Goal: Transaction & Acquisition: Purchase product/service

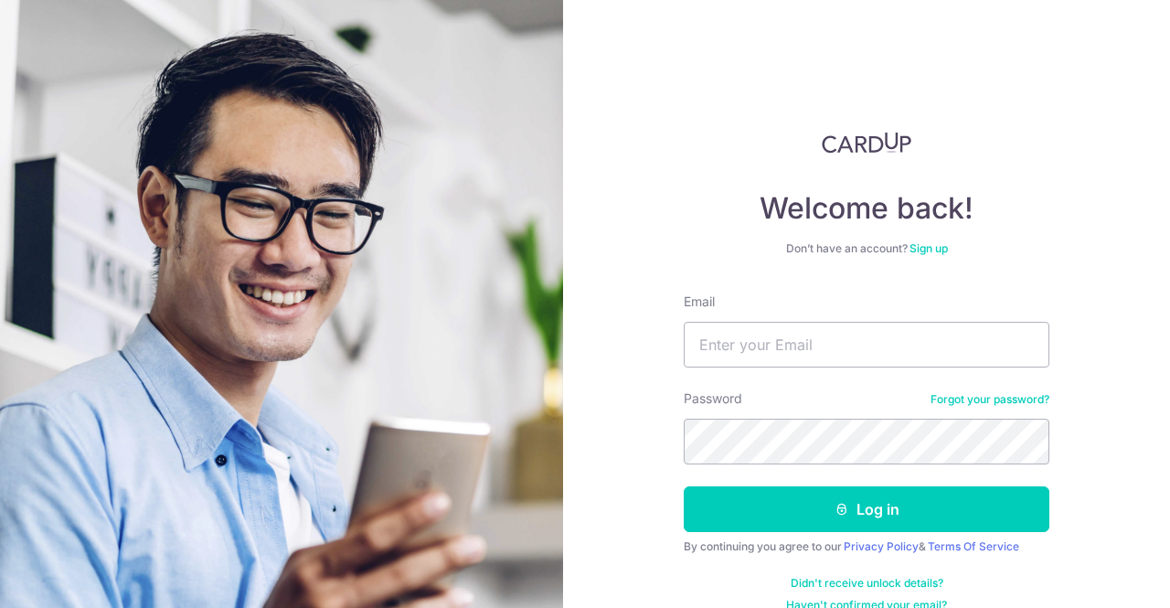
type input "[EMAIL_ADDRESS][DOMAIN_NAME]"
click at [684, 486] on button "Log in" at bounding box center [867, 509] width 366 height 46
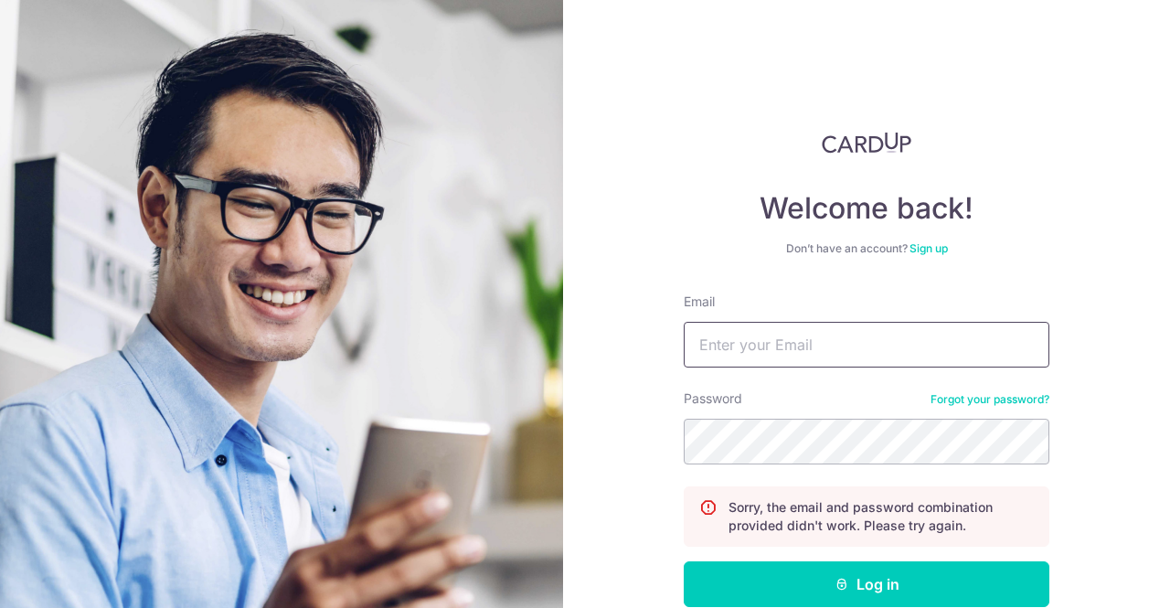
click at [846, 337] on input "Email" at bounding box center [867, 345] width 366 height 46
type input "[EMAIL_ADDRESS][DOMAIN_NAME]"
click at [684, 561] on button "Log in" at bounding box center [867, 584] width 366 height 46
click at [910, 348] on input "Email" at bounding box center [867, 345] width 366 height 46
type input "[EMAIL_ADDRESS][DOMAIN_NAME]"
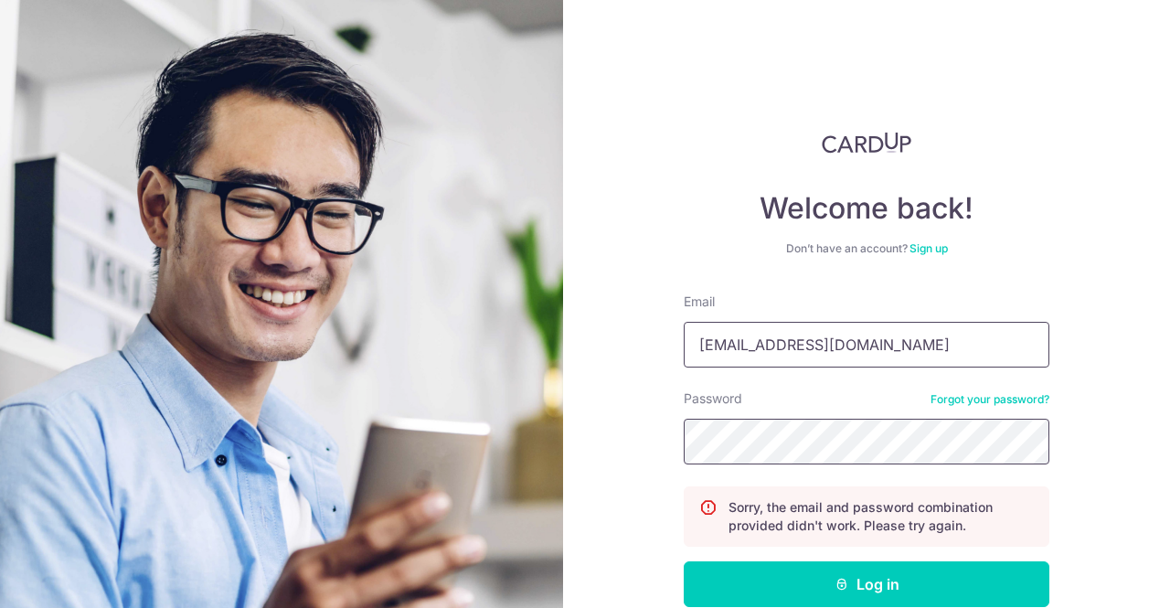
click at [684, 561] on button "Log in" at bounding box center [867, 584] width 366 height 46
click at [848, 352] on input "Email" at bounding box center [867, 345] width 366 height 46
type input "[EMAIL_ADDRESS][DOMAIN_NAME]"
click at [684, 561] on button "Log in" at bounding box center [867, 584] width 366 height 46
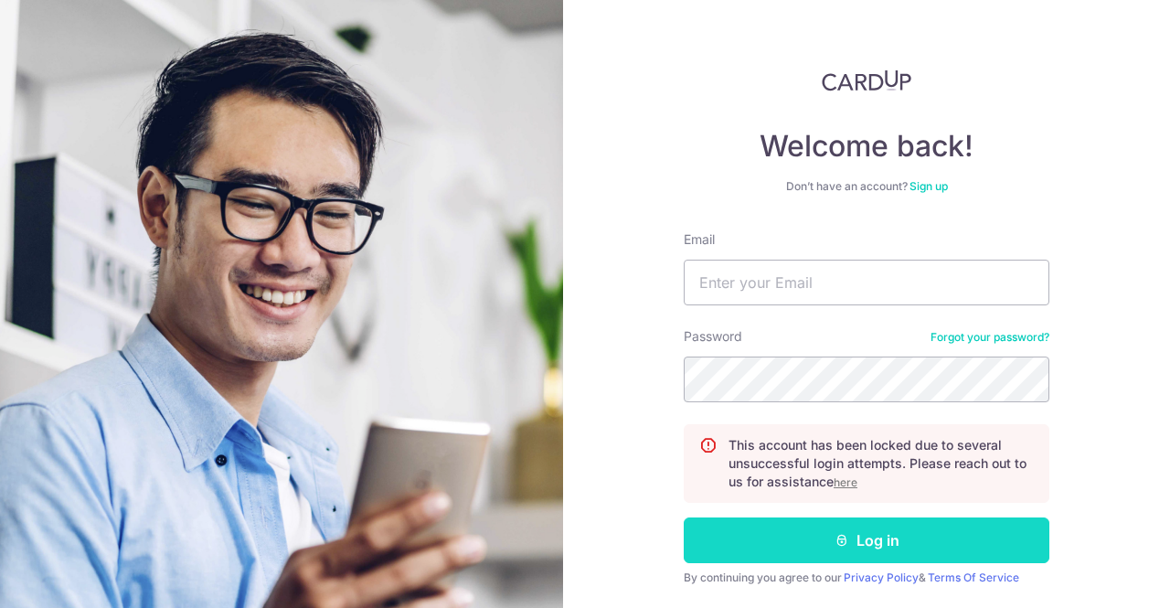
scroll to position [91, 0]
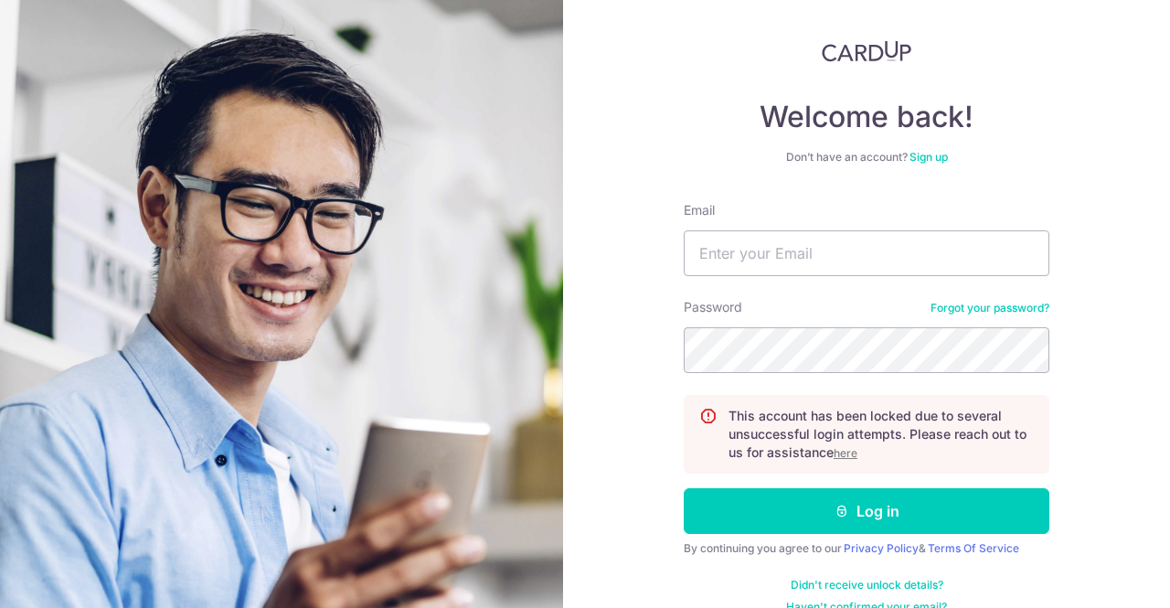
click at [848, 455] on u "here" at bounding box center [846, 453] width 24 height 14
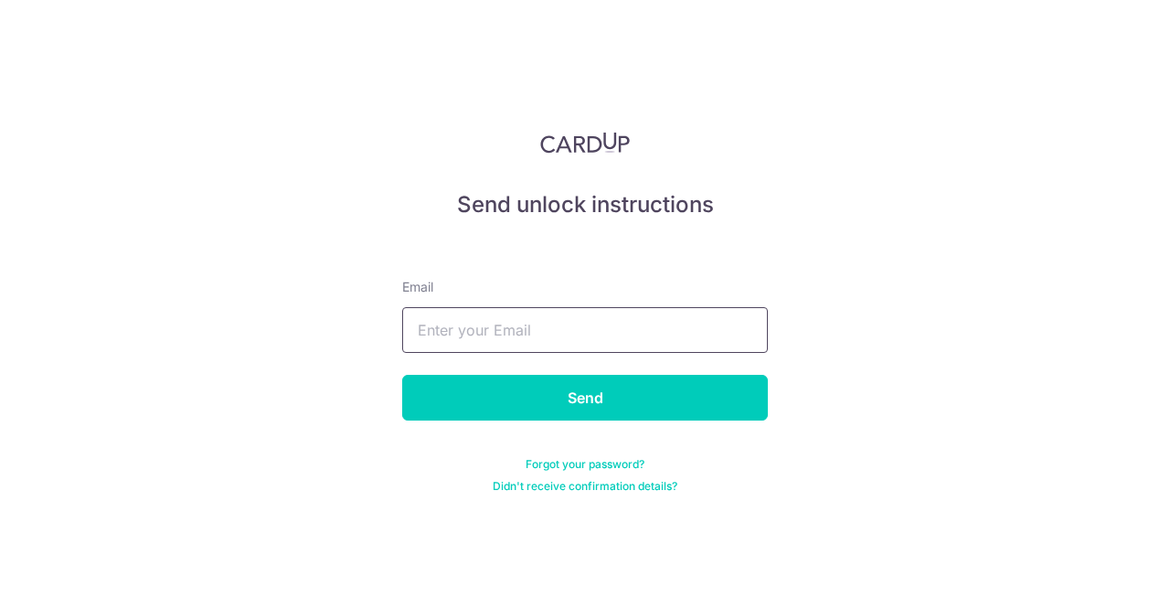
click at [529, 329] on input "text" at bounding box center [585, 330] width 366 height 46
type input "[EMAIL_ADDRESS][DOMAIN_NAME]"
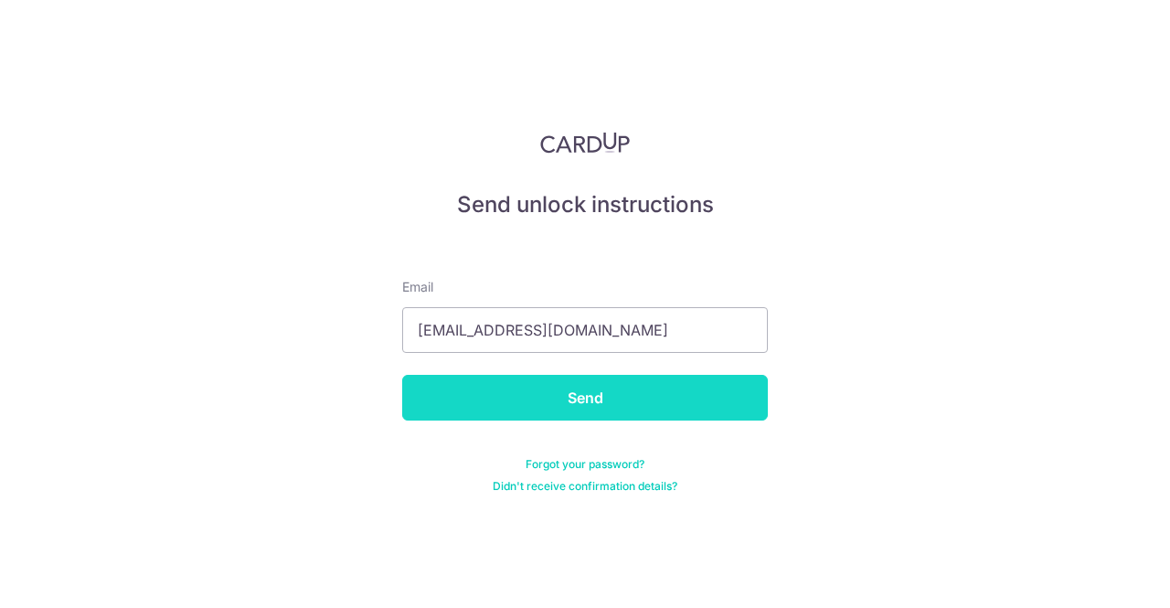
click at [603, 396] on input "Send" at bounding box center [585, 398] width 366 height 46
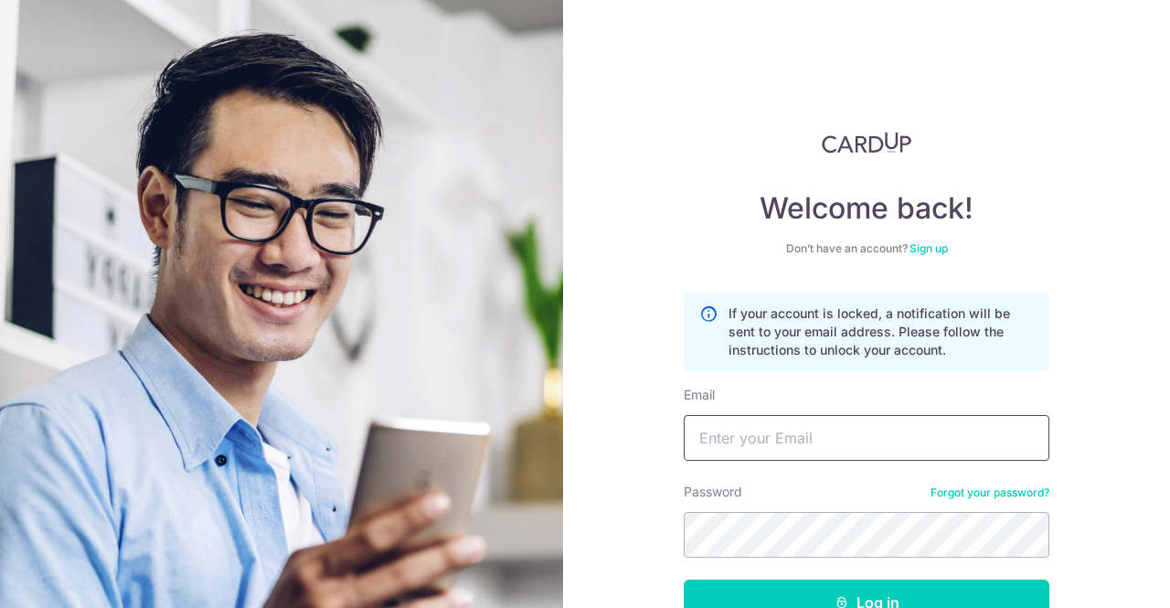
click at [776, 441] on input "Email" at bounding box center [867, 438] width 366 height 46
type input "[EMAIL_ADDRESS][DOMAIN_NAME]"
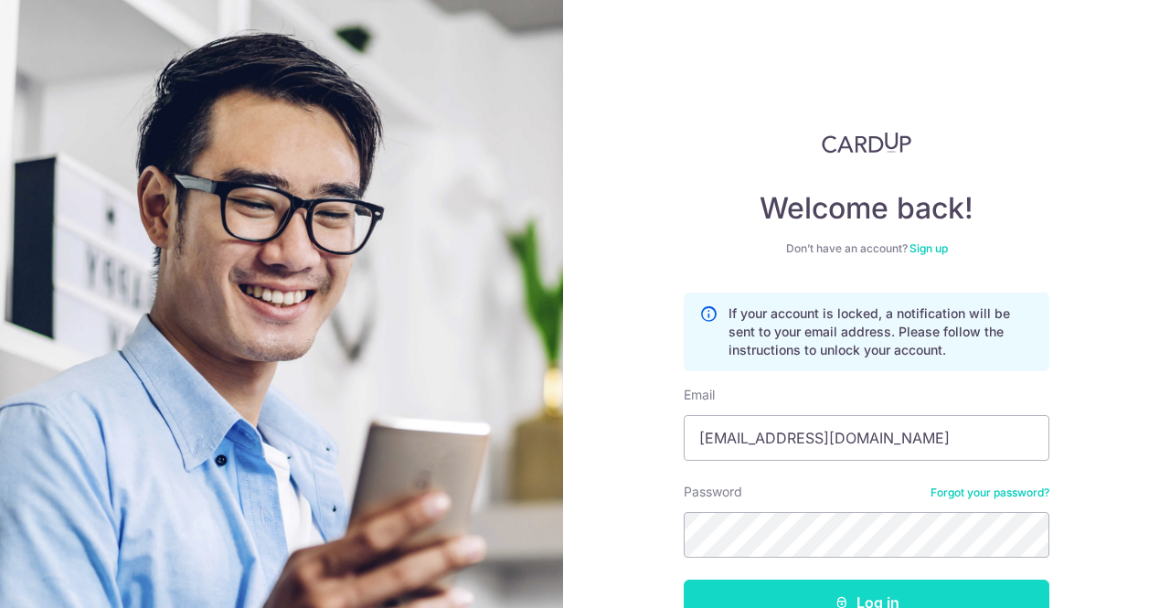
click at [775, 596] on button "Log in" at bounding box center [867, 603] width 366 height 46
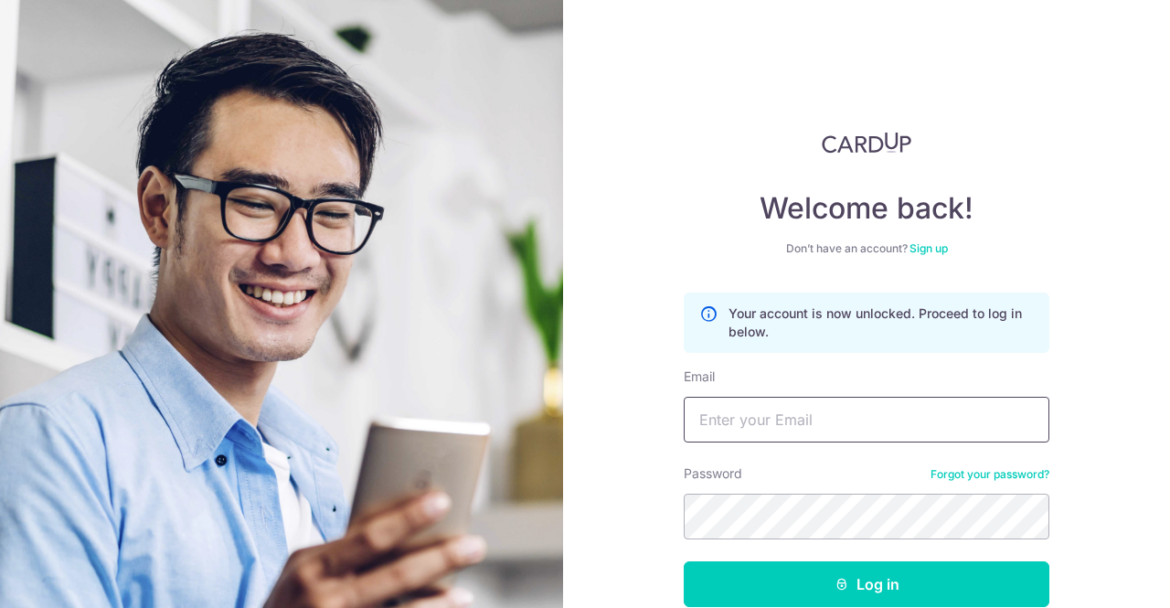
click at [798, 421] on input "Email" at bounding box center [867, 420] width 366 height 46
type input "vtec79@gmail.com"
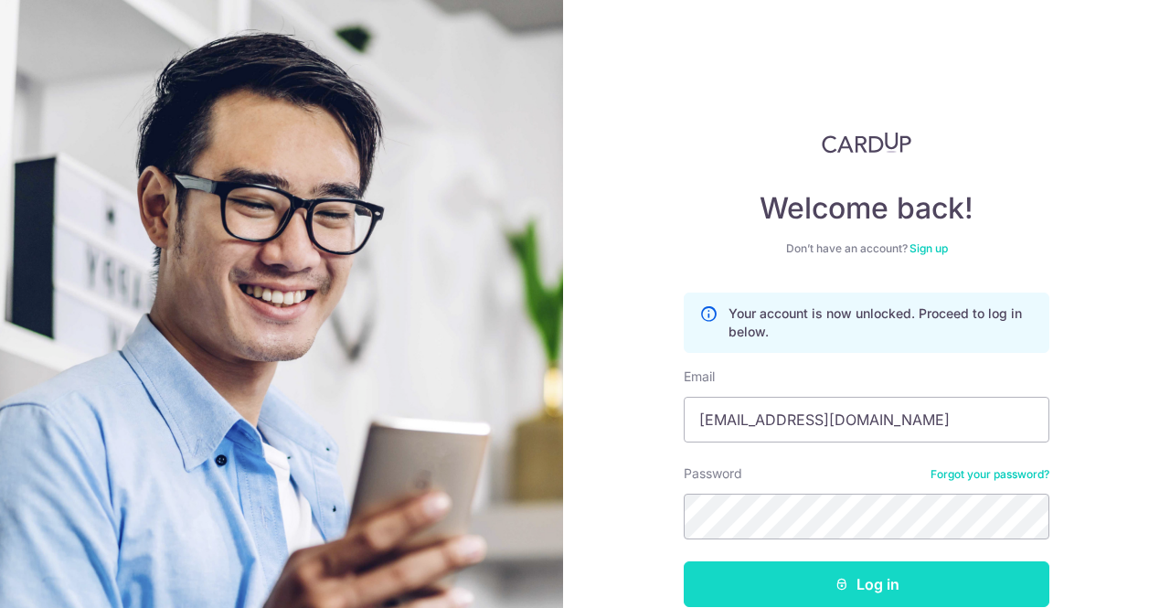
click at [854, 588] on button "Log in" at bounding box center [867, 584] width 366 height 46
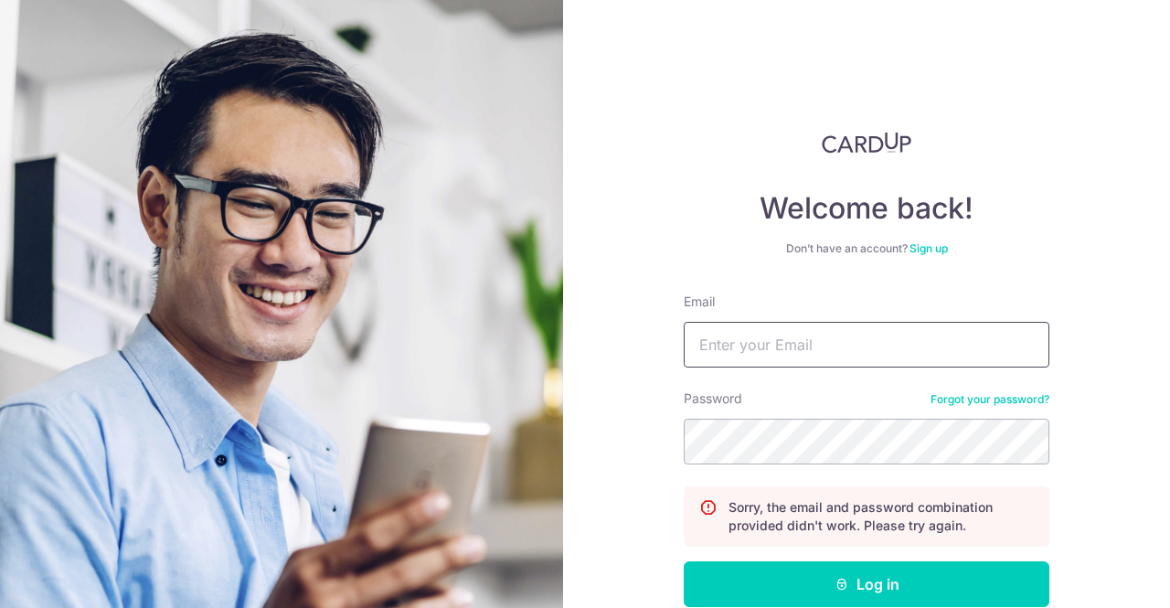
click at [890, 349] on input "Email" at bounding box center [867, 345] width 366 height 46
type input "[EMAIL_ADDRESS][DOMAIN_NAME]"
click at [684, 561] on button "Log in" at bounding box center [867, 584] width 366 height 46
click at [996, 399] on link "Forgot your password?" at bounding box center [990, 399] width 119 height 15
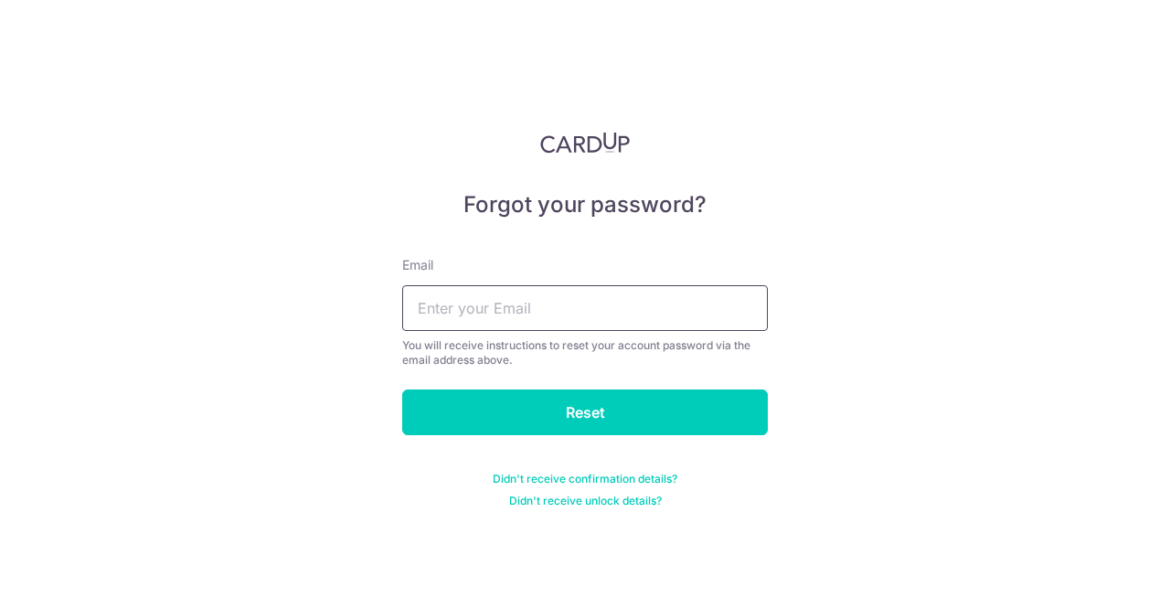
drag, startPoint x: 576, startPoint y: 307, endPoint x: 579, endPoint y: 325, distance: 17.6
click at [576, 307] on input "text" at bounding box center [585, 308] width 366 height 46
type input "[EMAIL_ADDRESS][DOMAIN_NAME]"
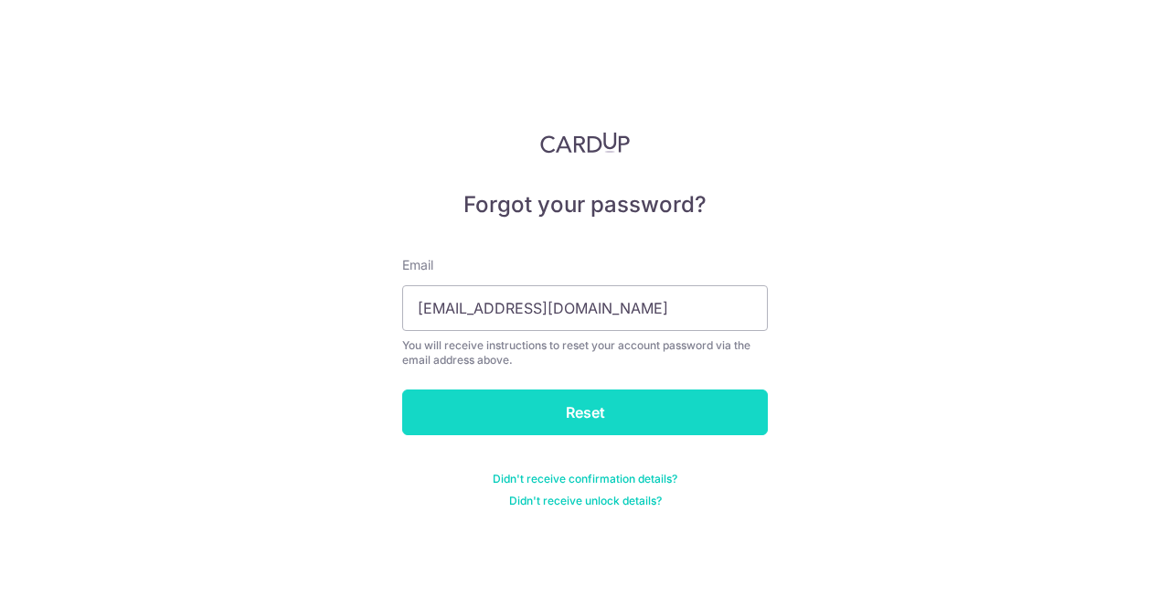
click at [539, 410] on input "Reset" at bounding box center [585, 412] width 366 height 46
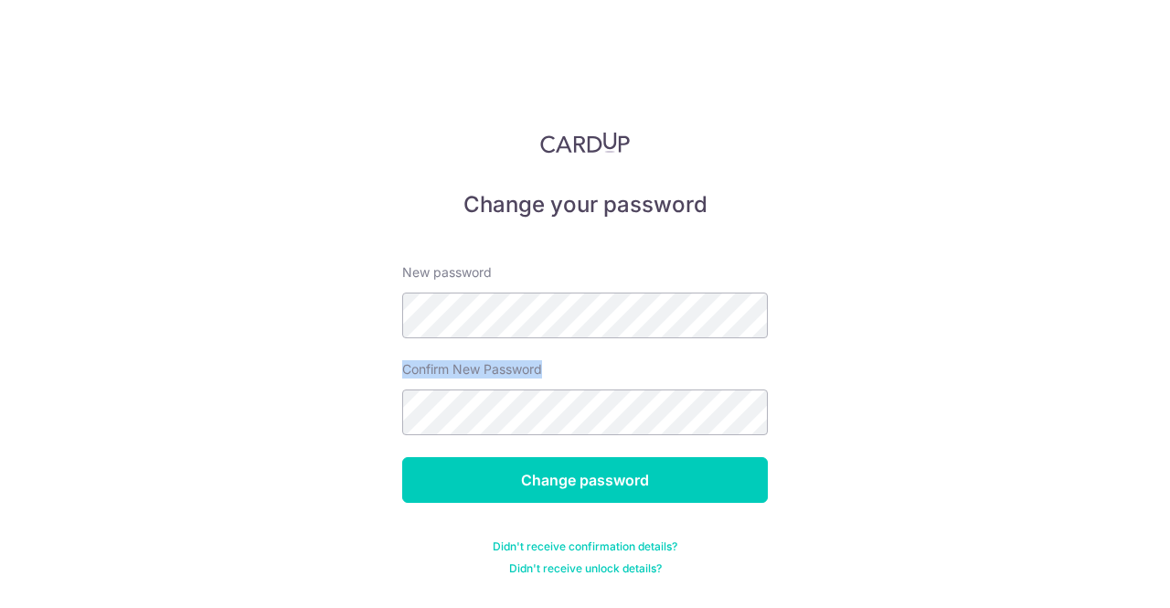
drag, startPoint x: 600, startPoint y: 338, endPoint x: 286, endPoint y: 334, distance: 313.6
click at [286, 334] on div "Change your password New password Confirm New Password Change password Didn't r…" at bounding box center [585, 304] width 1170 height 608
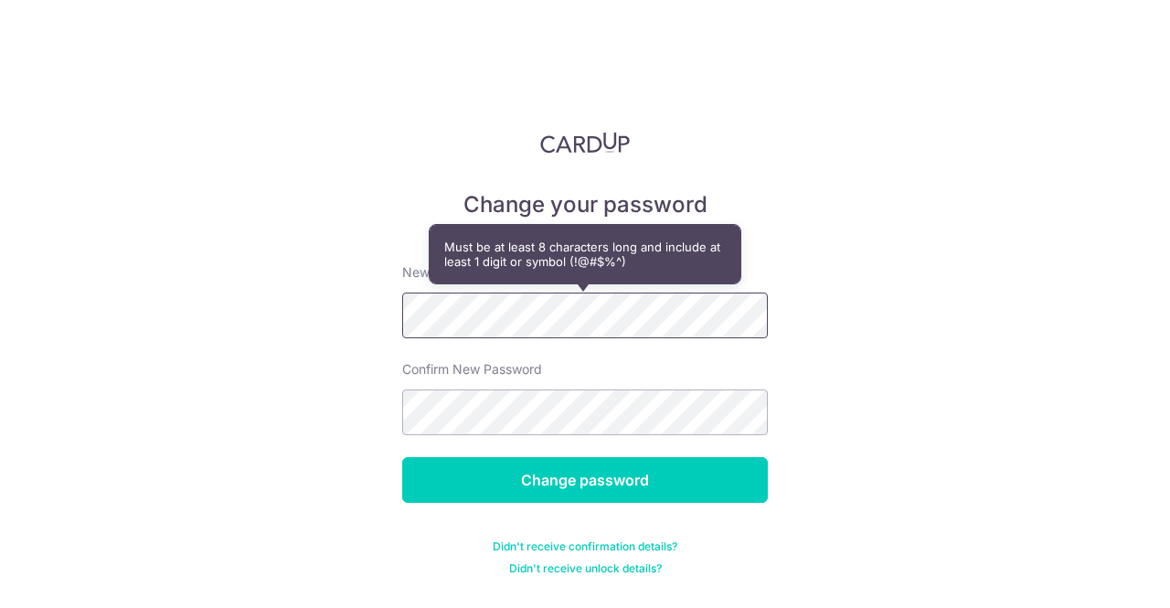
click at [345, 315] on div "Change your password New password Confirm New Password Change password Didn't r…" at bounding box center [585, 304] width 1170 height 608
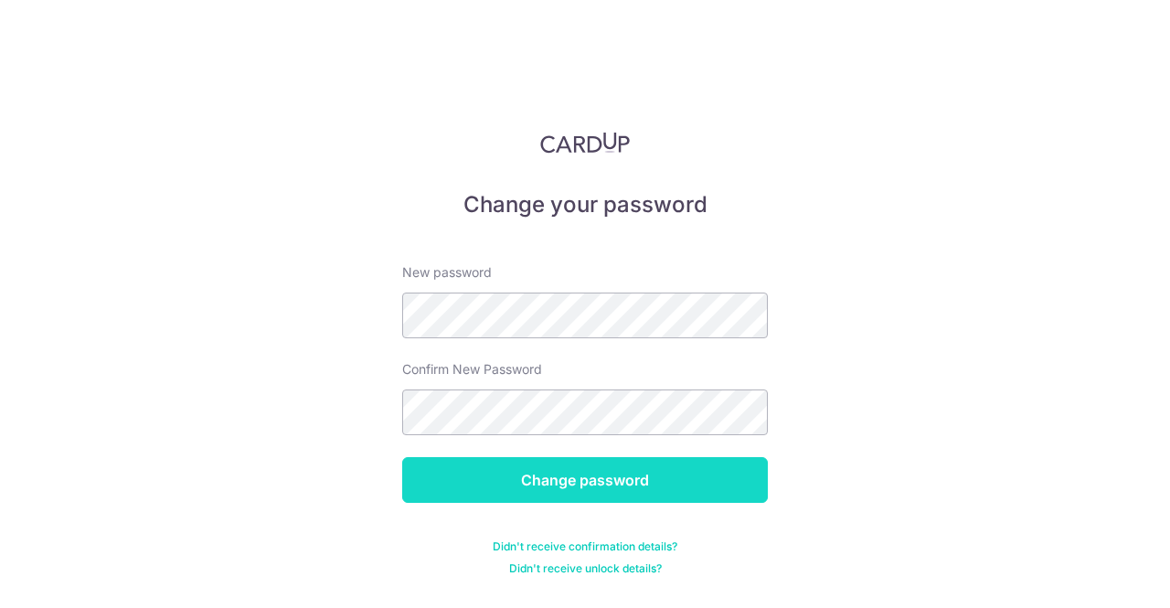
click at [644, 484] on input "Change password" at bounding box center [585, 480] width 366 height 46
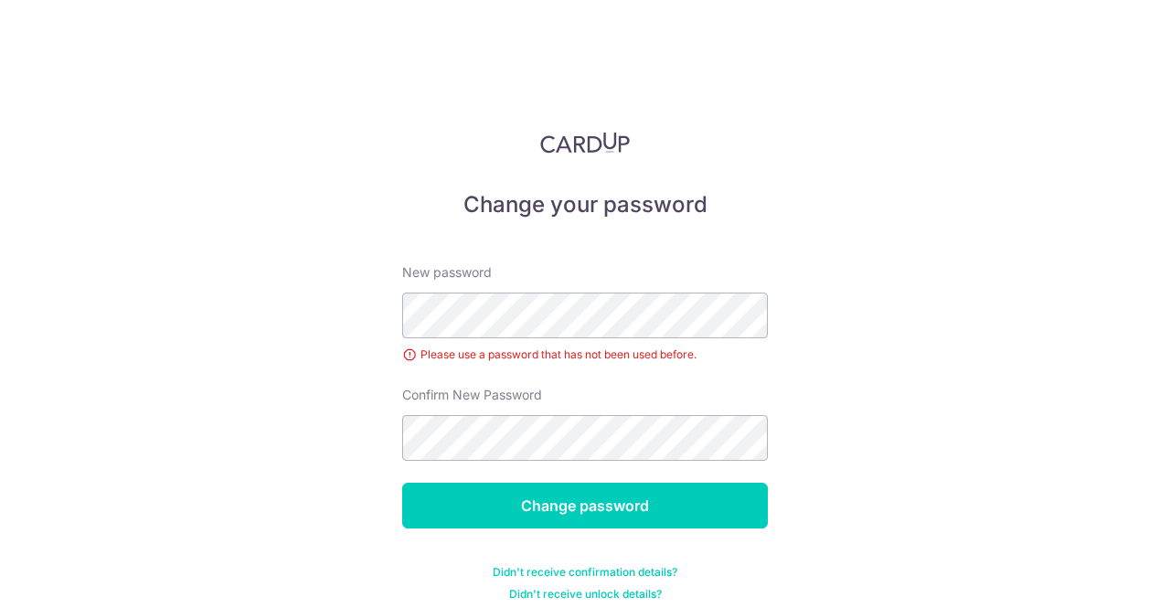
scroll to position [15, 0]
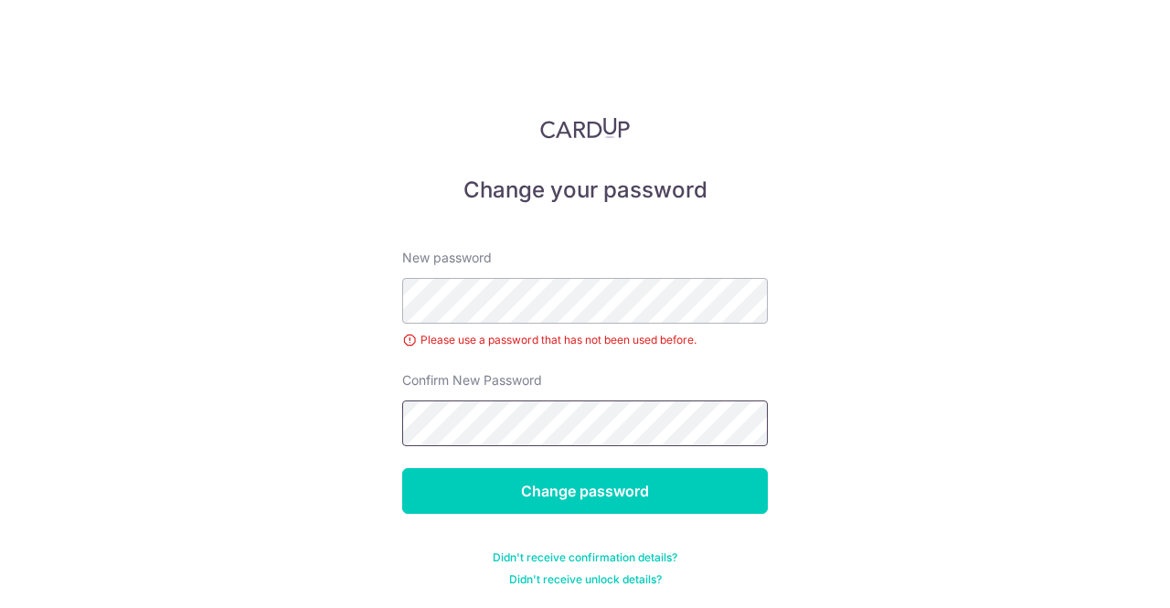
click at [402, 468] on input "Change password" at bounding box center [585, 491] width 366 height 46
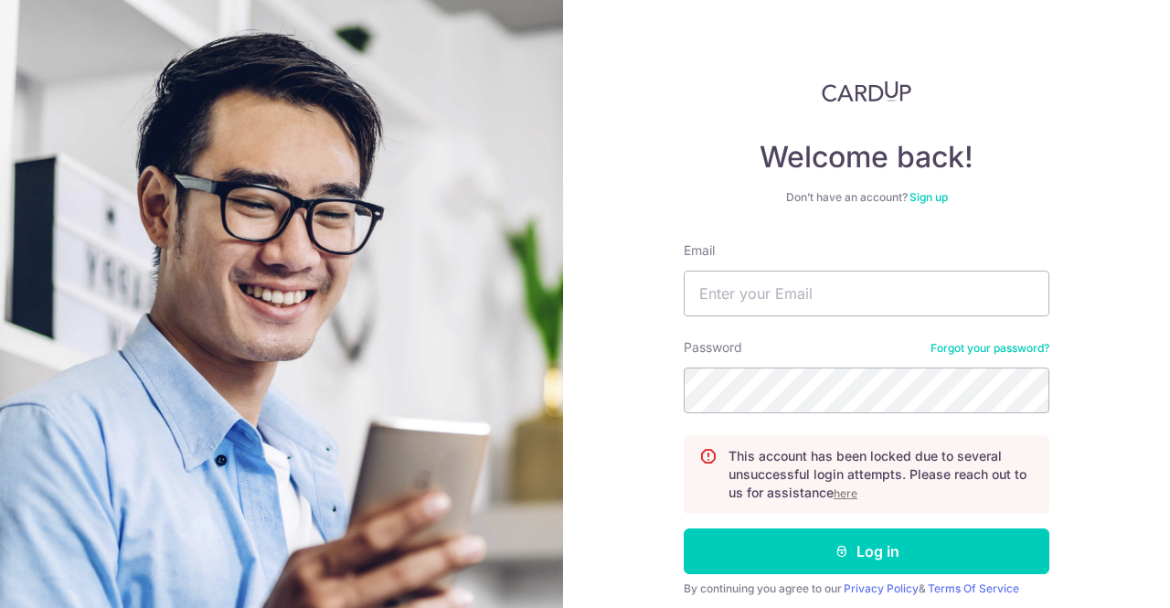
scroll to position [118, 0]
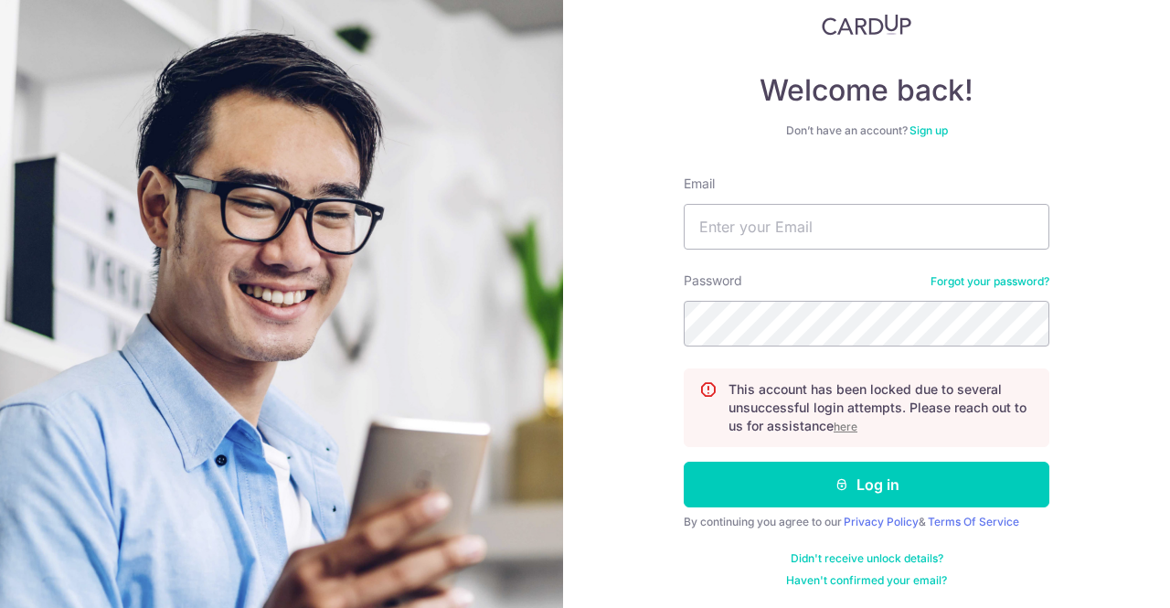
click at [837, 428] on u "here" at bounding box center [846, 427] width 24 height 14
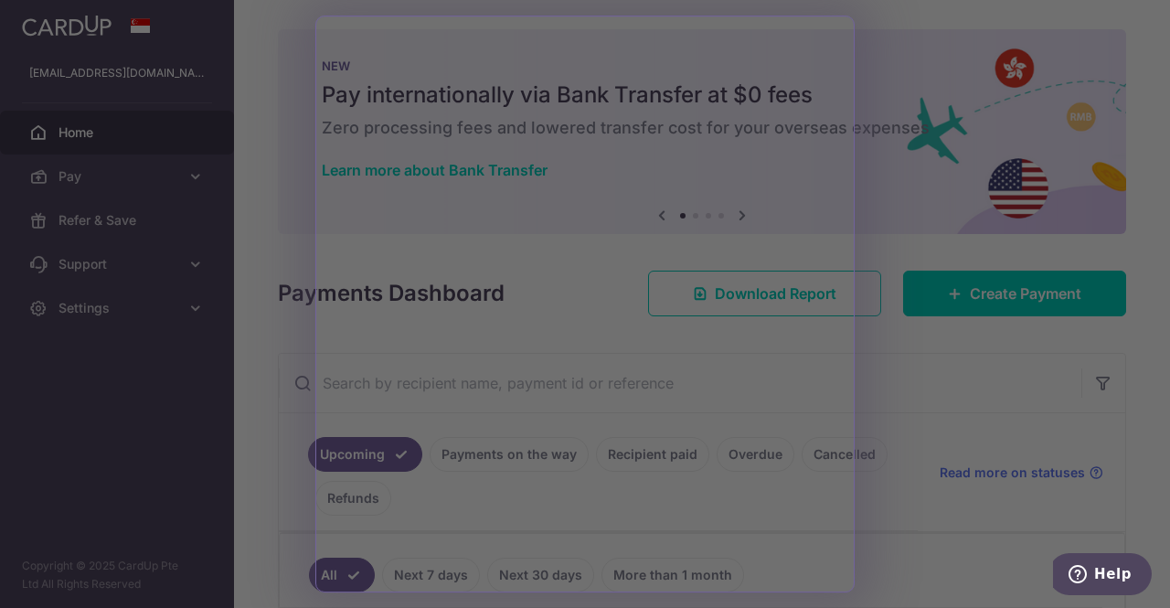
click at [927, 447] on div at bounding box center [591, 307] width 1182 height 614
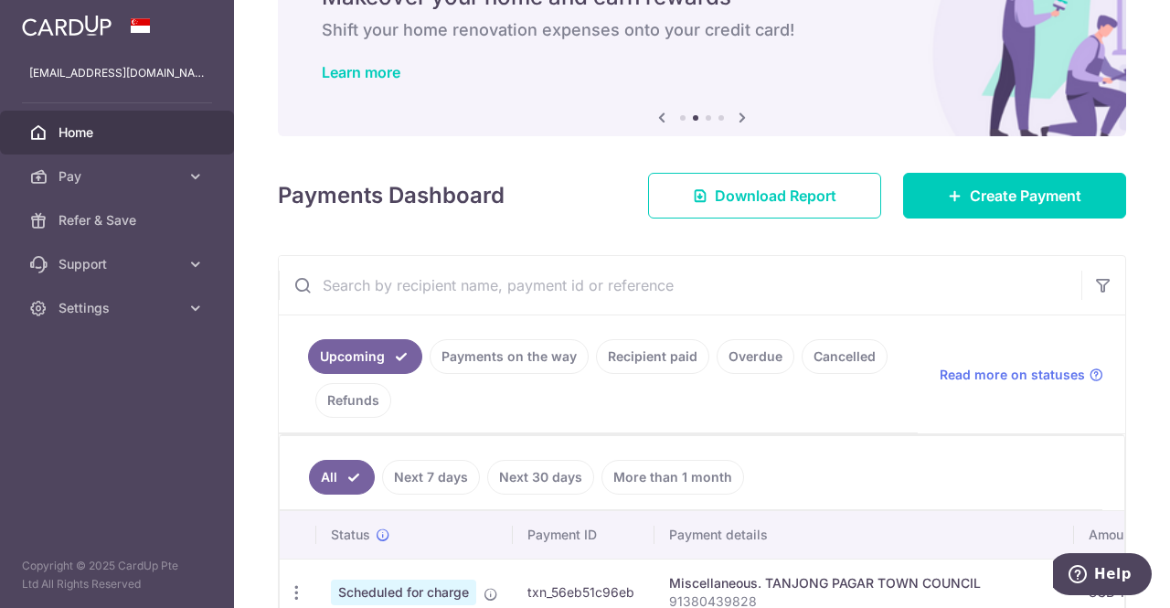
scroll to position [366, 0]
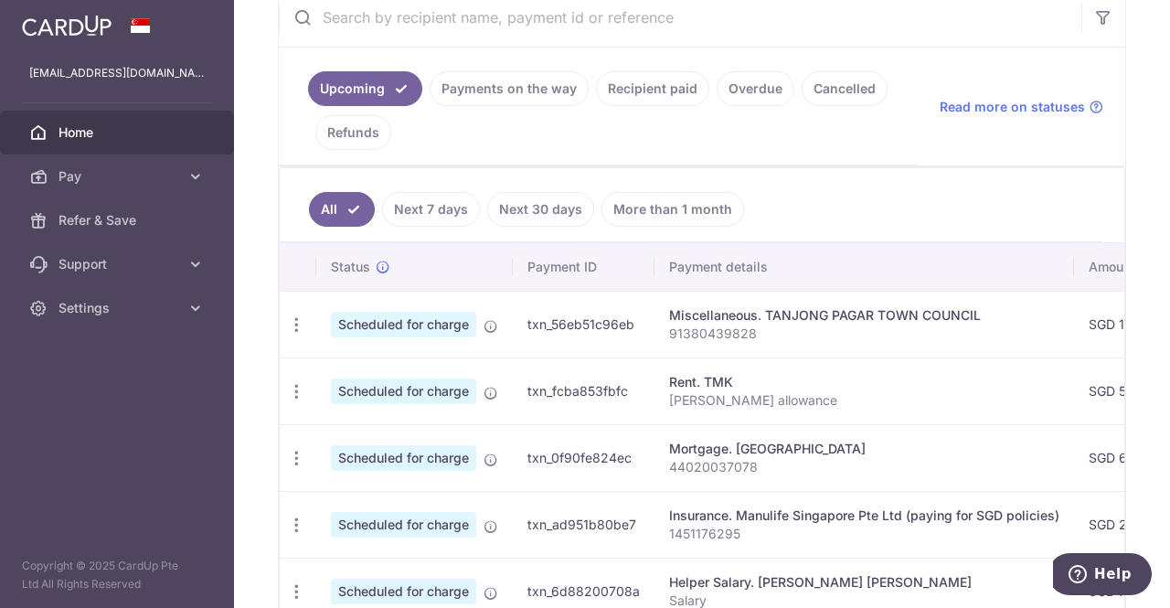
click at [440, 197] on link "Next 7 days" at bounding box center [431, 209] width 98 height 35
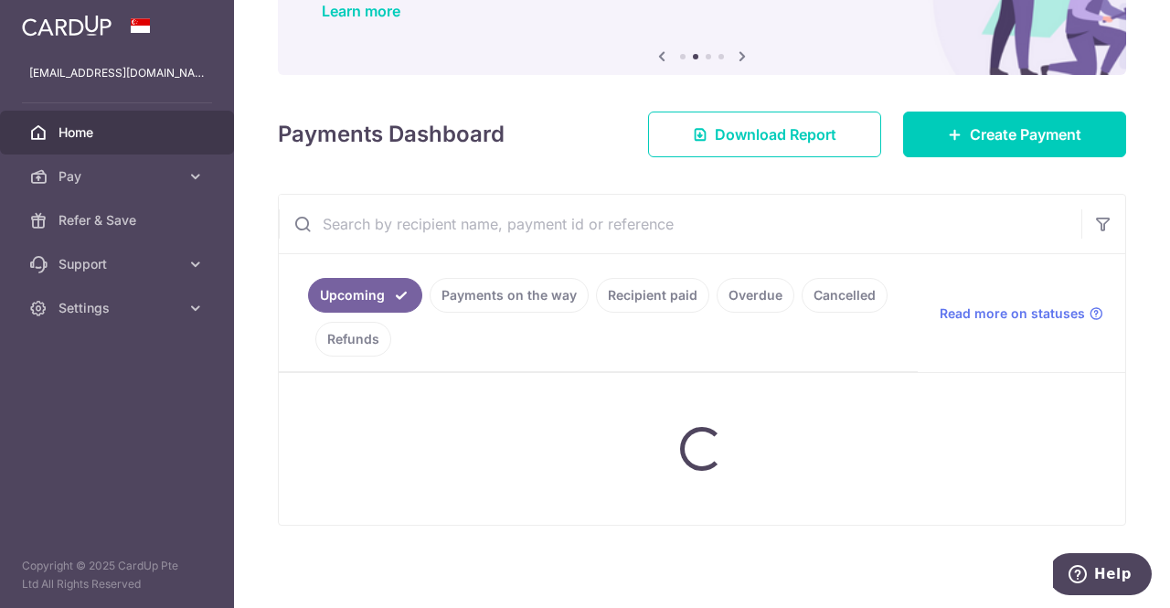
scroll to position [331, 0]
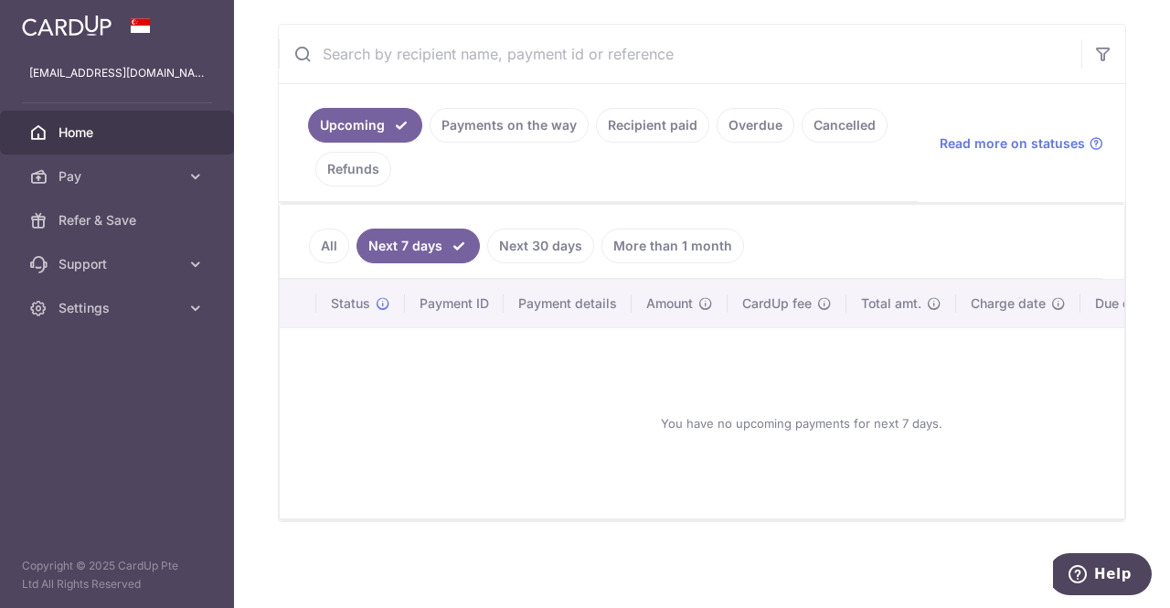
click at [527, 123] on link "Payments on the way" at bounding box center [509, 125] width 159 height 35
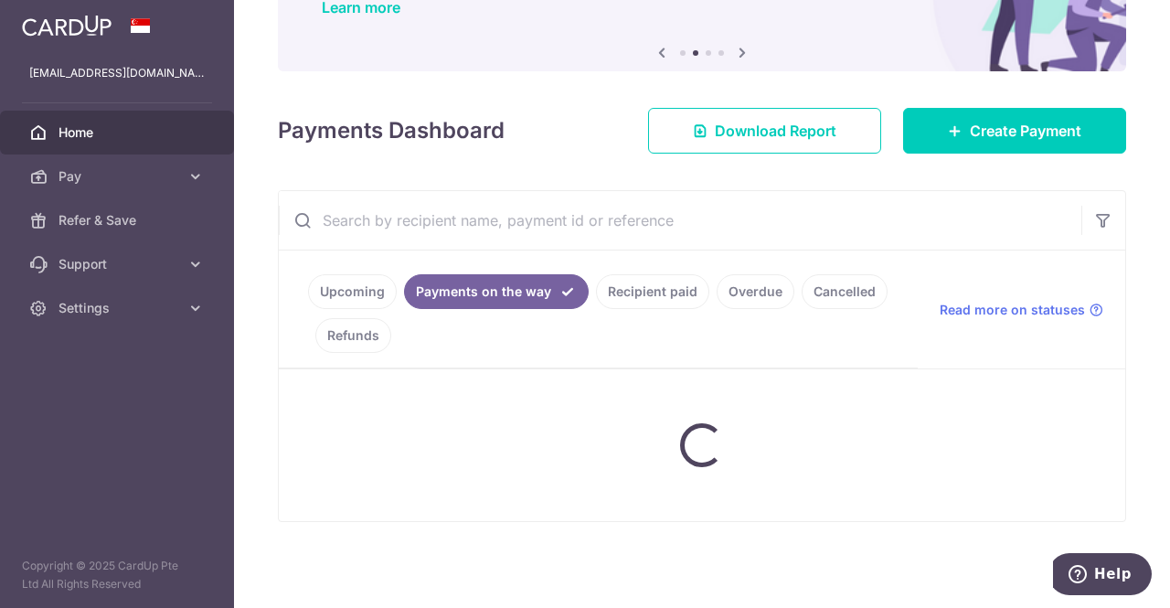
scroll to position [132, 0]
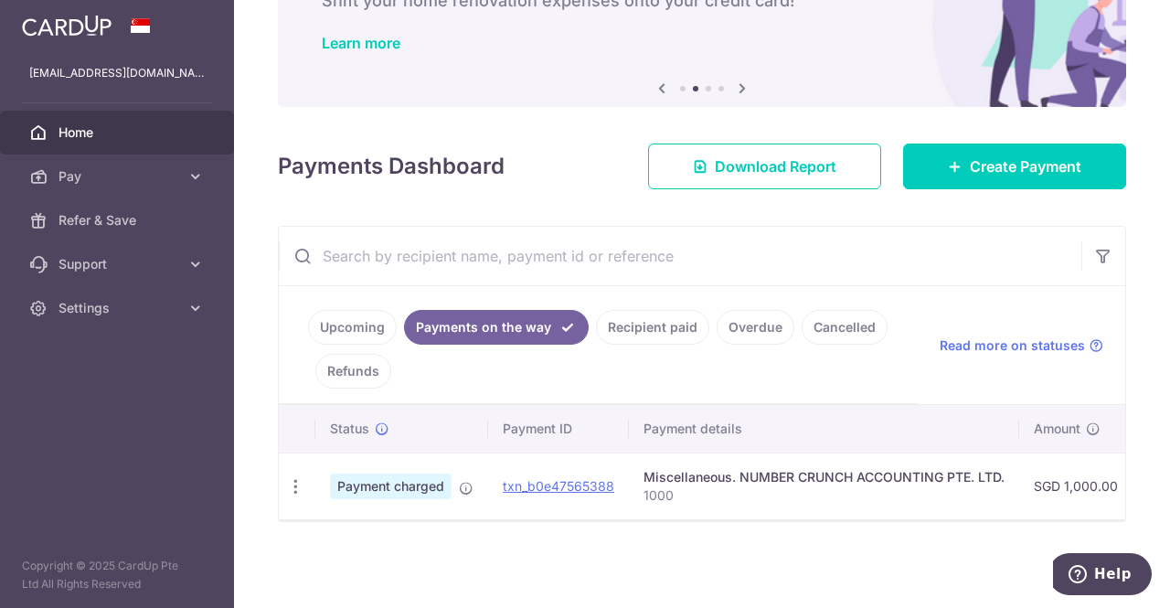
click at [660, 327] on link "Recipient paid" at bounding box center [652, 327] width 113 height 35
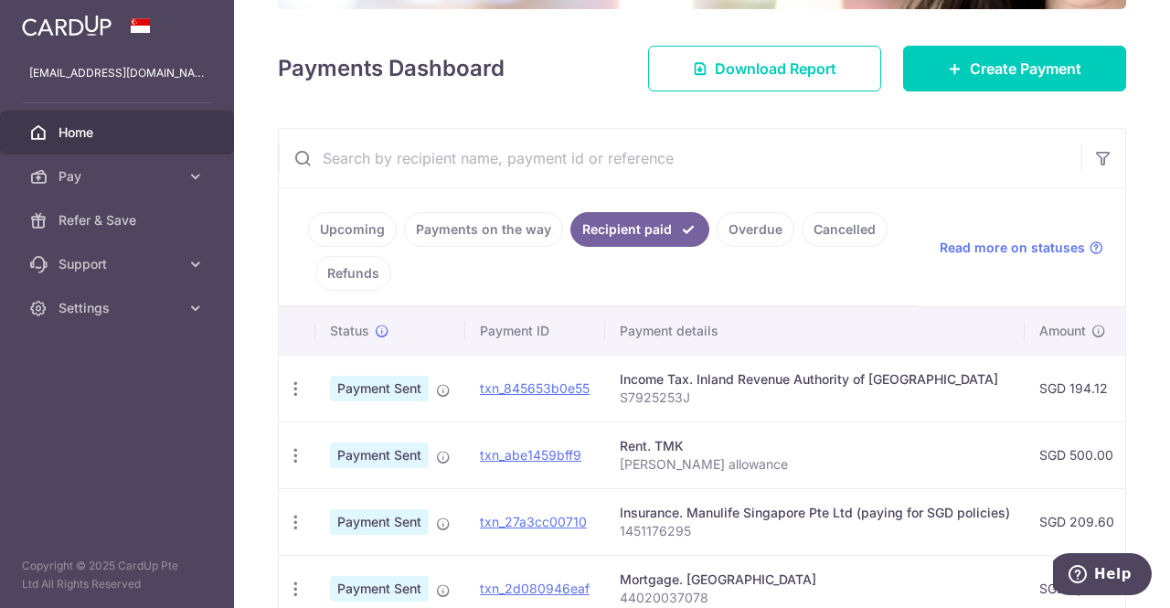
scroll to position [0, 0]
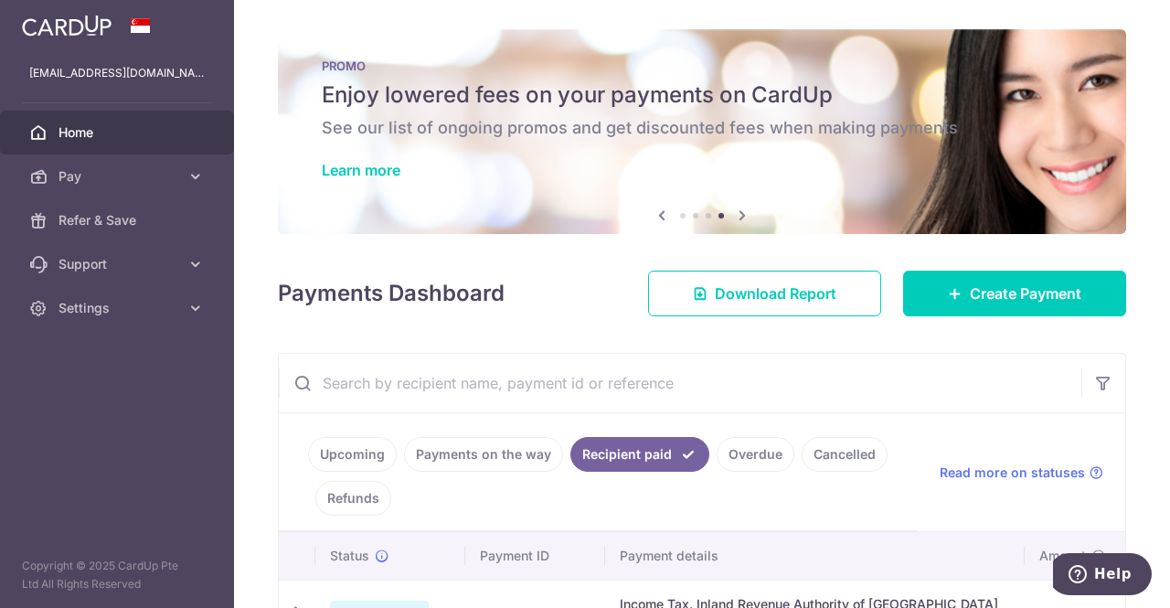
click at [354, 453] on link "Upcoming" at bounding box center [352, 454] width 89 height 35
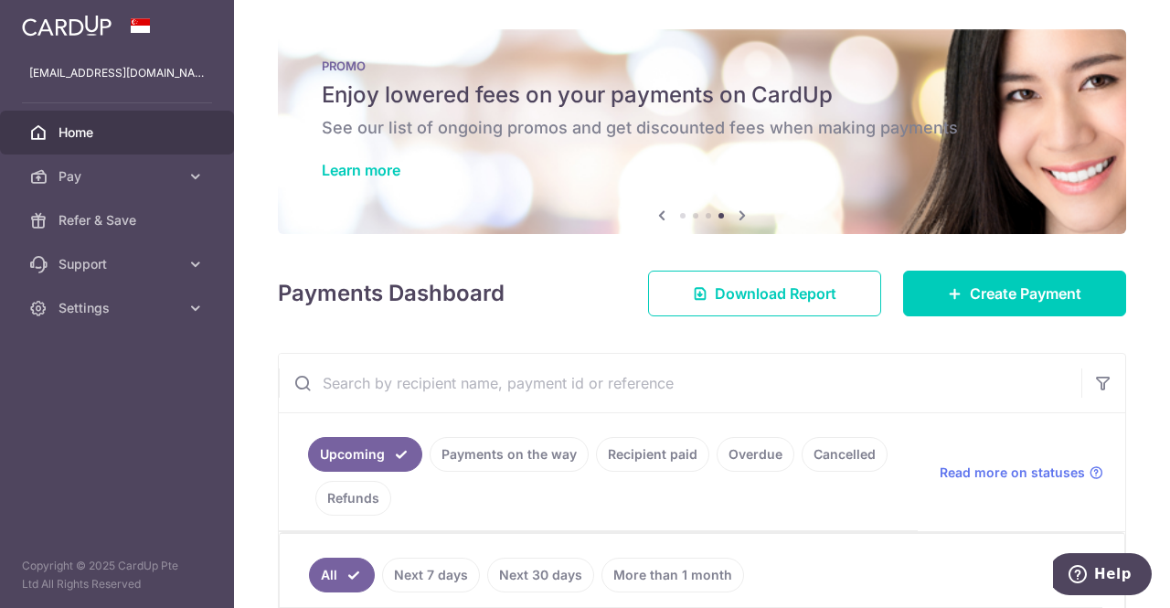
click at [353, 484] on link "Refunds" at bounding box center [353, 498] width 76 height 35
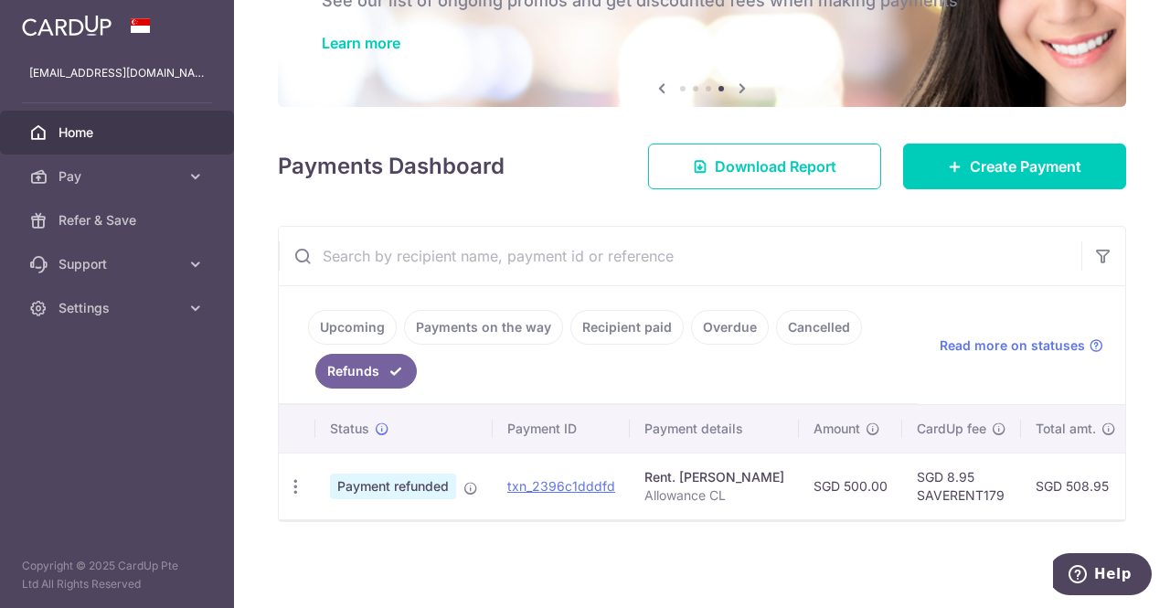
scroll to position [132, 0]
click at [349, 310] on link "Upcoming" at bounding box center [352, 327] width 89 height 35
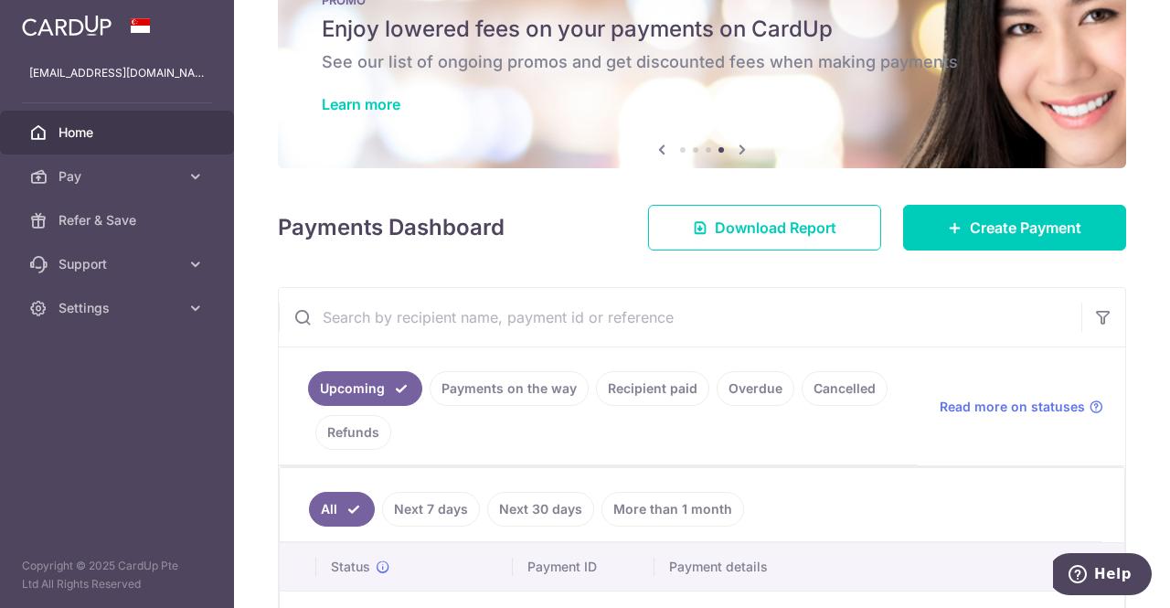
scroll to position [0, 0]
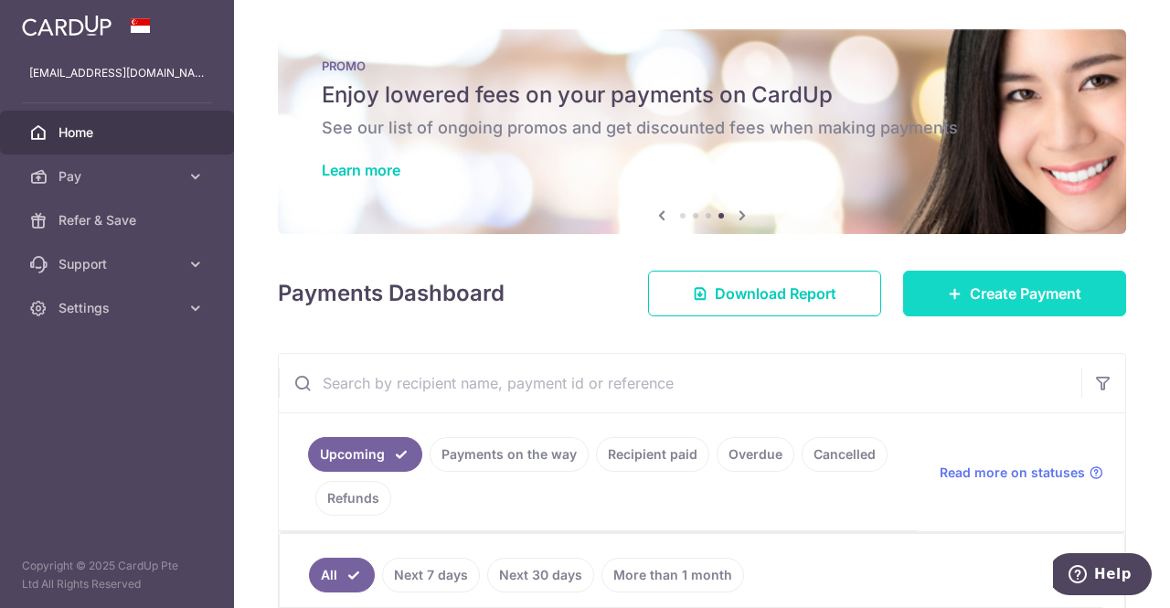
click at [989, 309] on link "Create Payment" at bounding box center [1014, 294] width 223 height 46
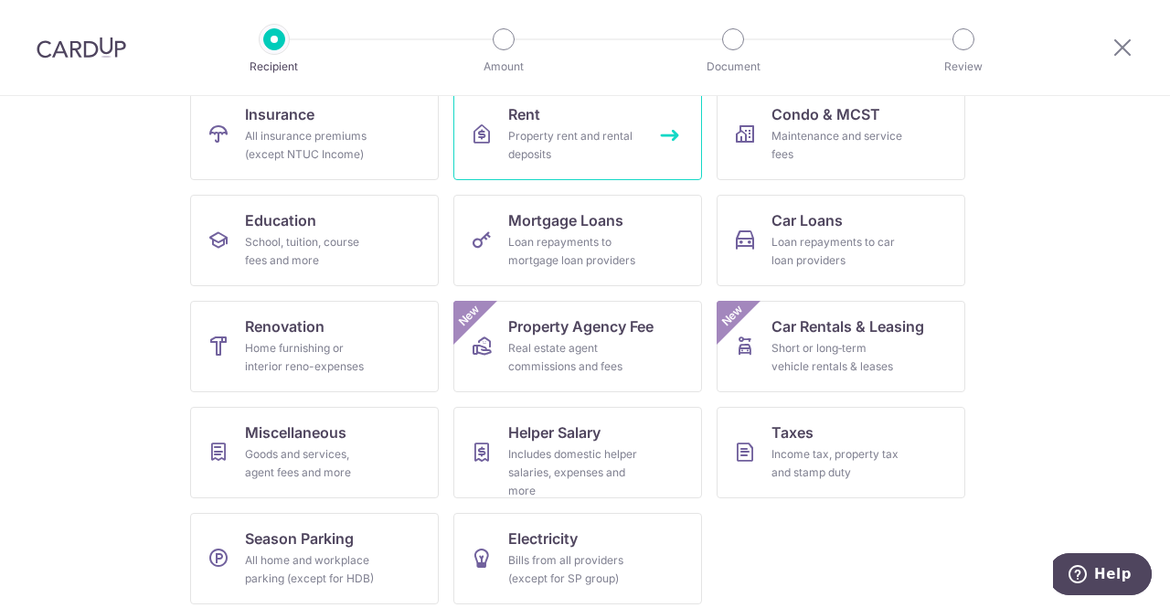
scroll to position [208, 0]
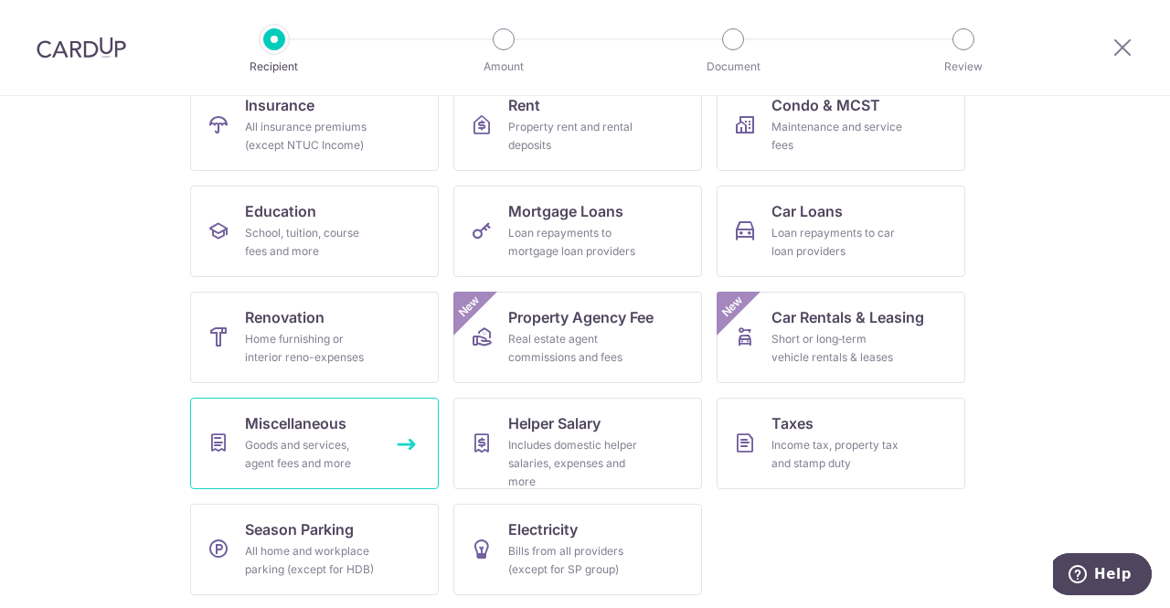
click at [297, 460] on div "Goods and services, agent fees and more" at bounding box center [311, 454] width 132 height 37
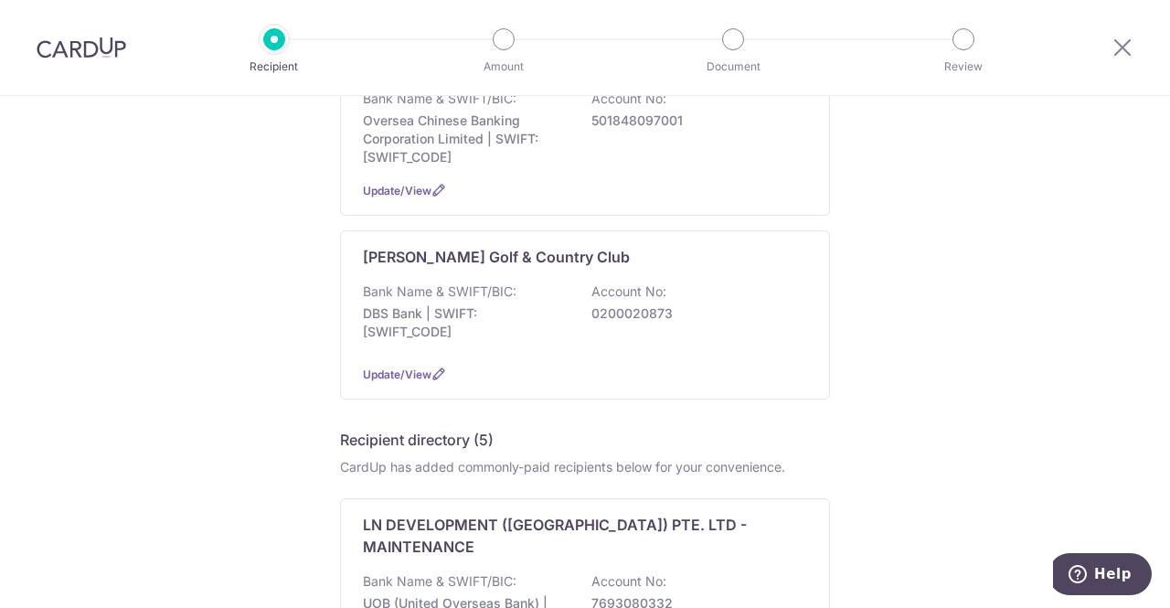
scroll to position [1189, 0]
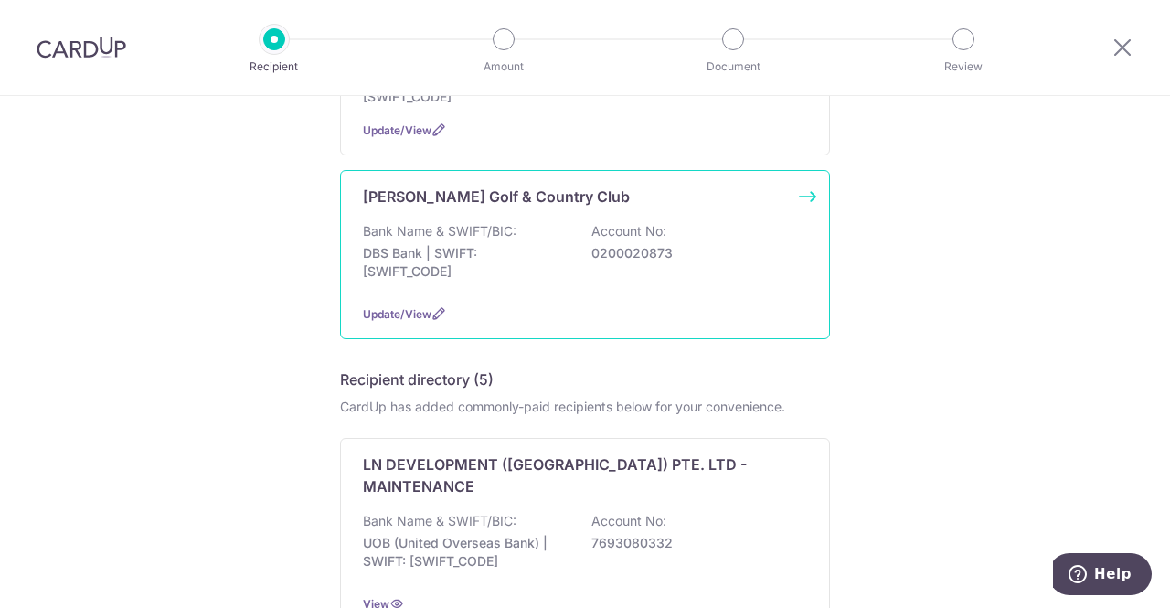
click at [526, 244] on p "DBS Bank | SWIFT: DBSSSGSGXXX" at bounding box center [465, 262] width 205 height 37
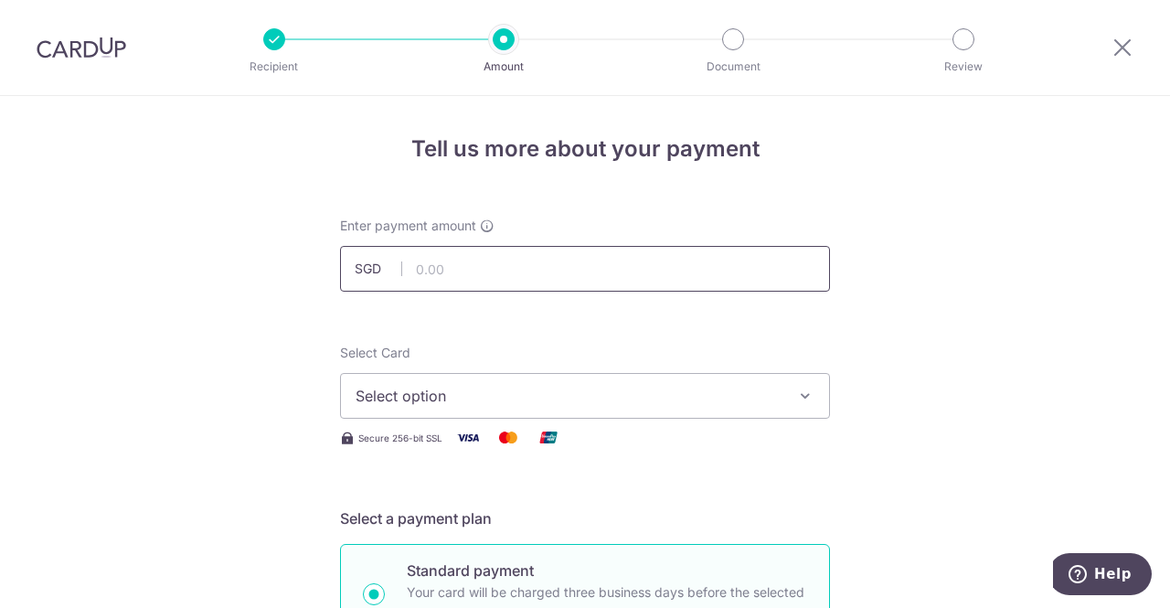
click at [519, 279] on input "text" at bounding box center [585, 269] width 490 height 46
click at [625, 272] on input "text" at bounding box center [585, 269] width 490 height 46
click at [633, 266] on input "text" at bounding box center [585, 269] width 490 height 46
type input "519.41"
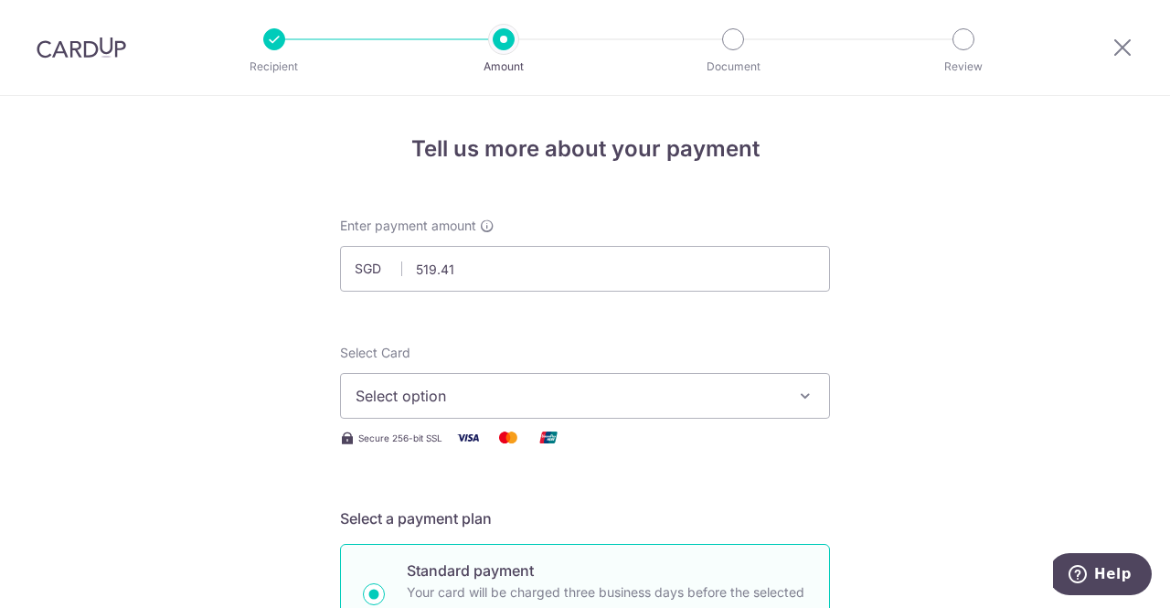
click at [628, 397] on span "Select option" at bounding box center [569, 396] width 426 height 22
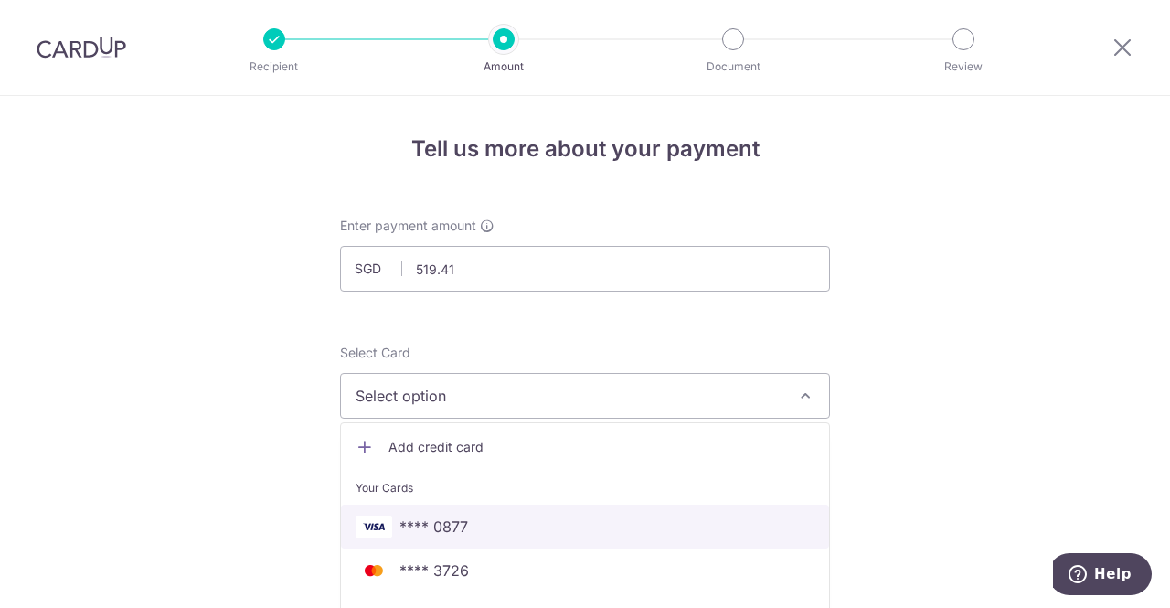
click at [473, 525] on span "**** 0877" at bounding box center [585, 527] width 459 height 22
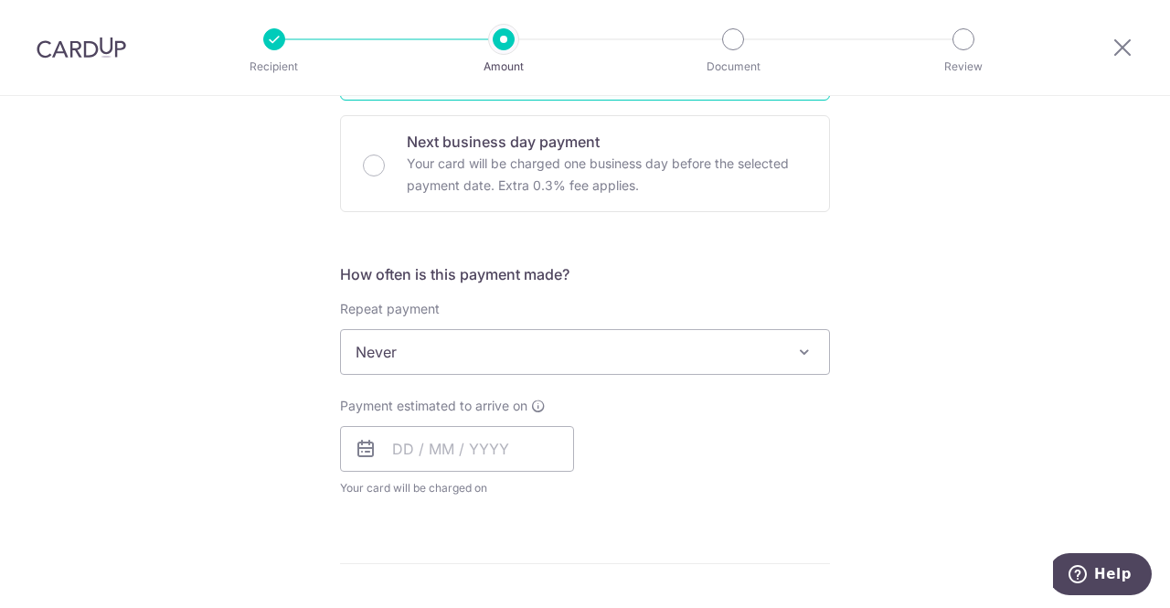
scroll to position [549, 0]
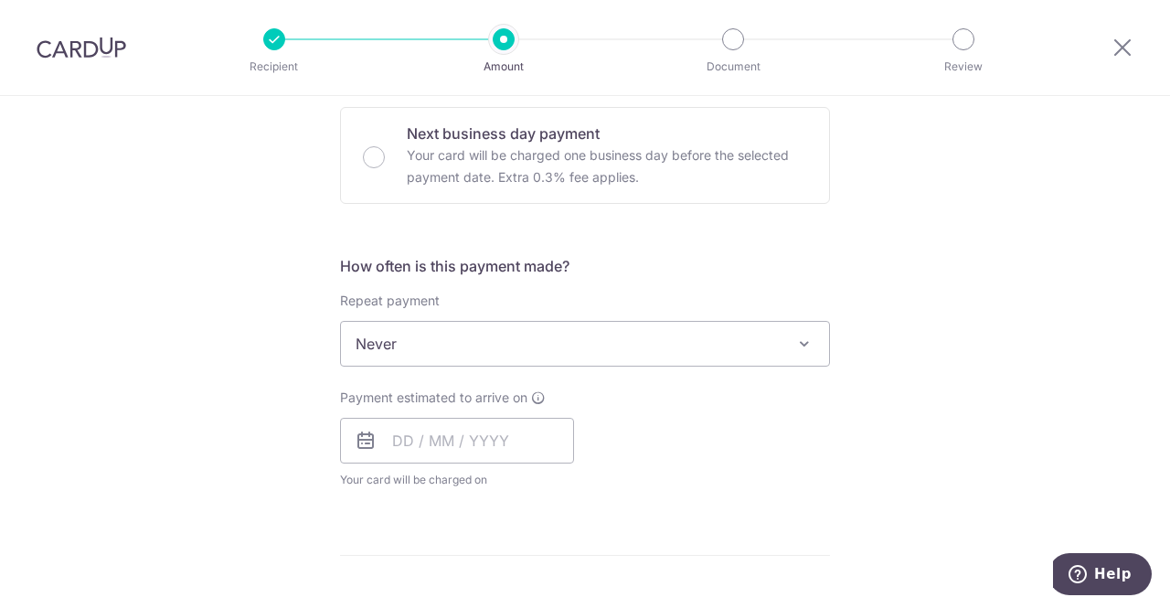
click at [483, 339] on span "Never" at bounding box center [585, 344] width 488 height 44
click at [433, 436] on input "text" at bounding box center [457, 441] width 234 height 46
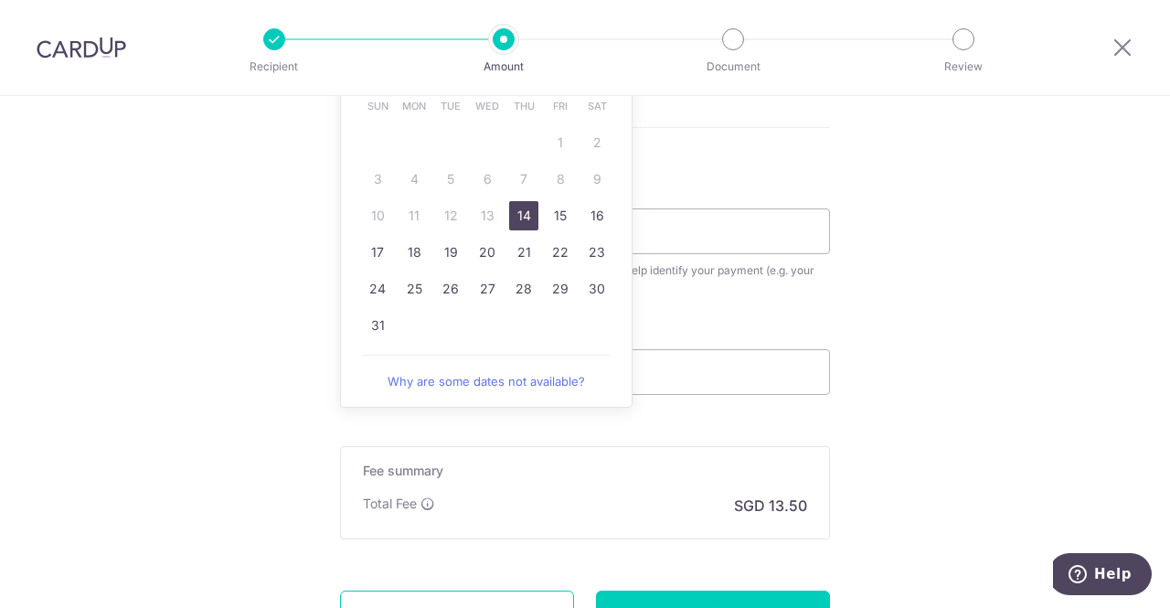
scroll to position [1006, 0]
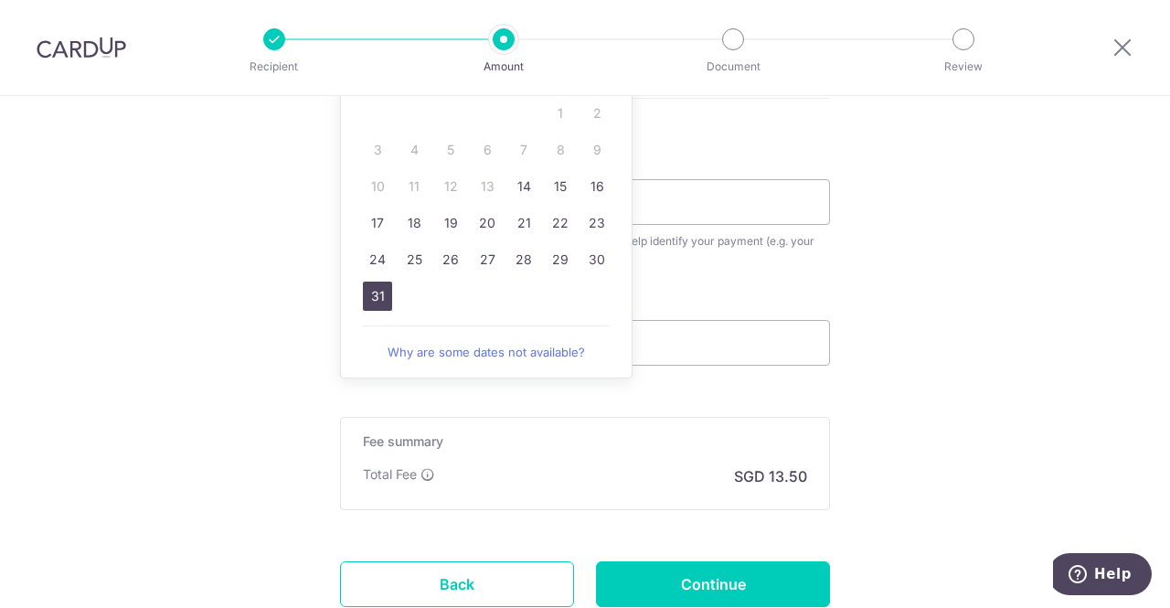
click at [371, 298] on link "31" at bounding box center [377, 296] width 29 height 29
type input "[DATE]"
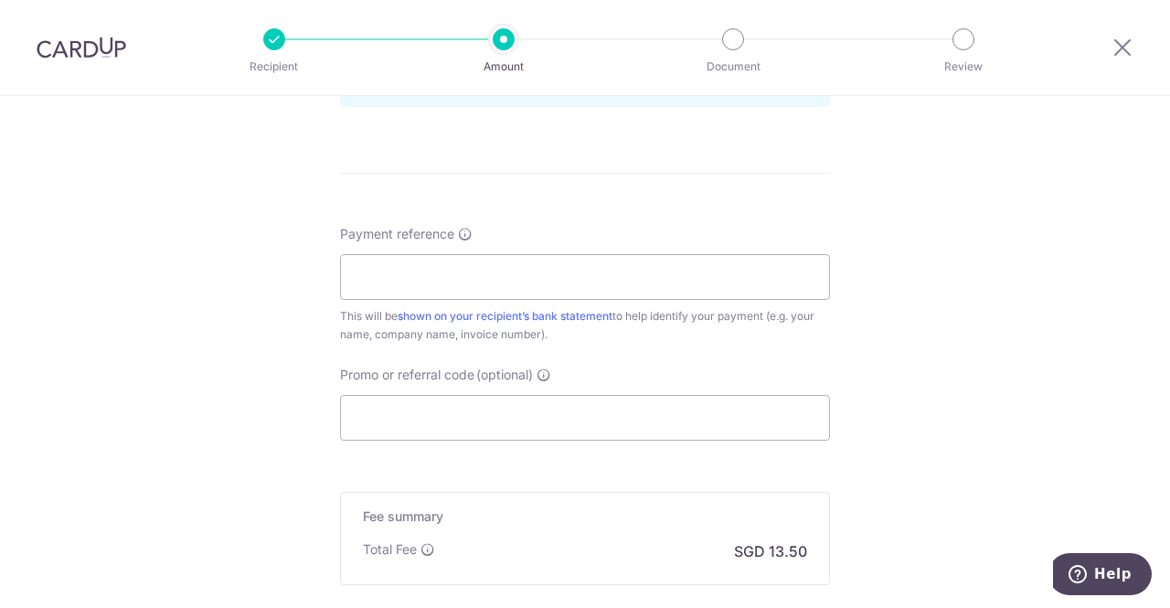
click at [439, 281] on input "Payment reference" at bounding box center [585, 277] width 490 height 46
type input "GT6280"
click at [484, 409] on input "Promo or referral code (optional)" at bounding box center [585, 418] width 490 height 46
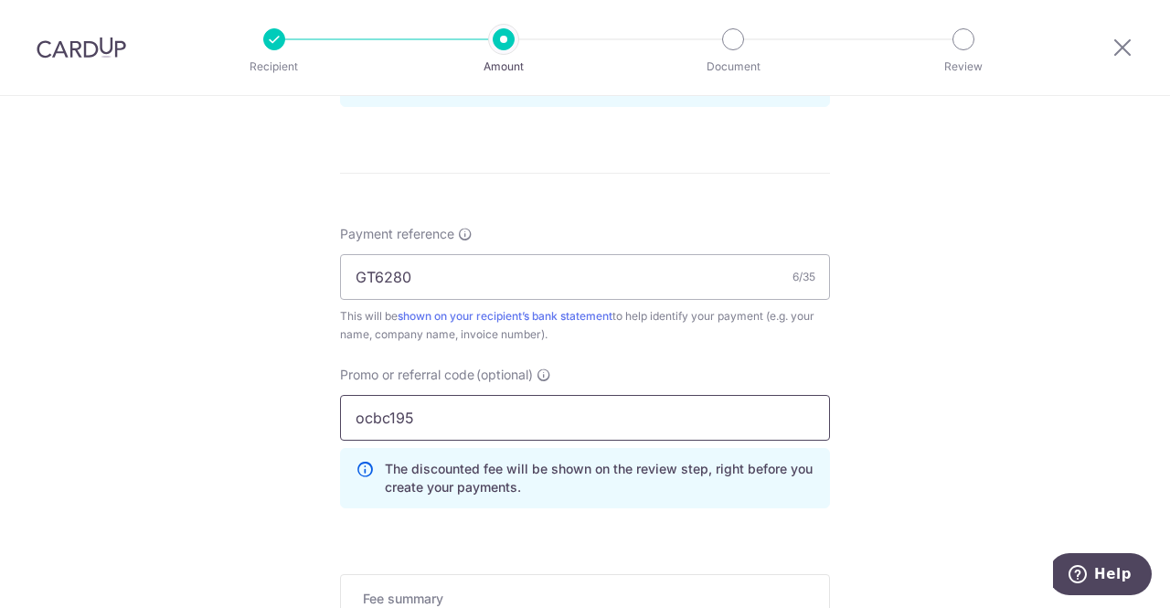
type input "ocbc195"
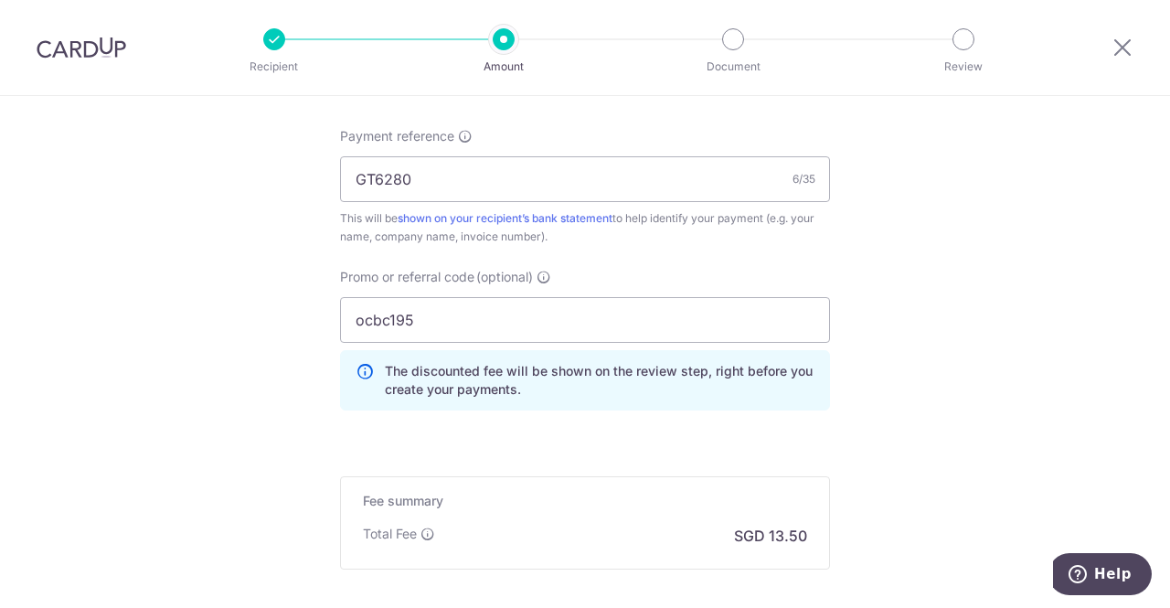
scroll to position [1280, 0]
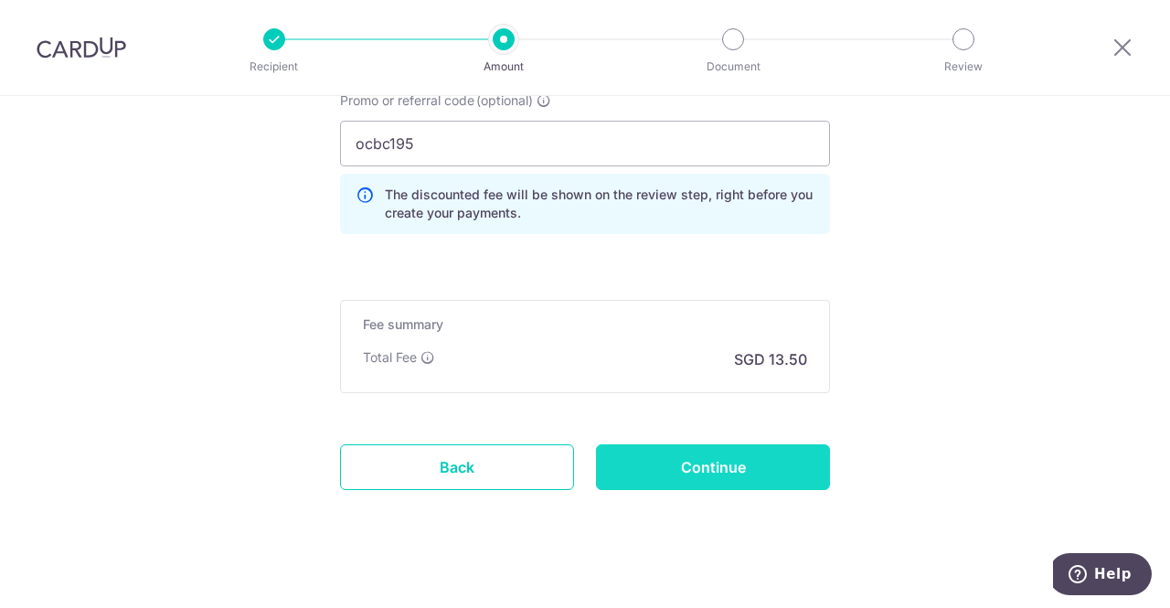
click at [652, 470] on input "Continue" at bounding box center [713, 467] width 234 height 46
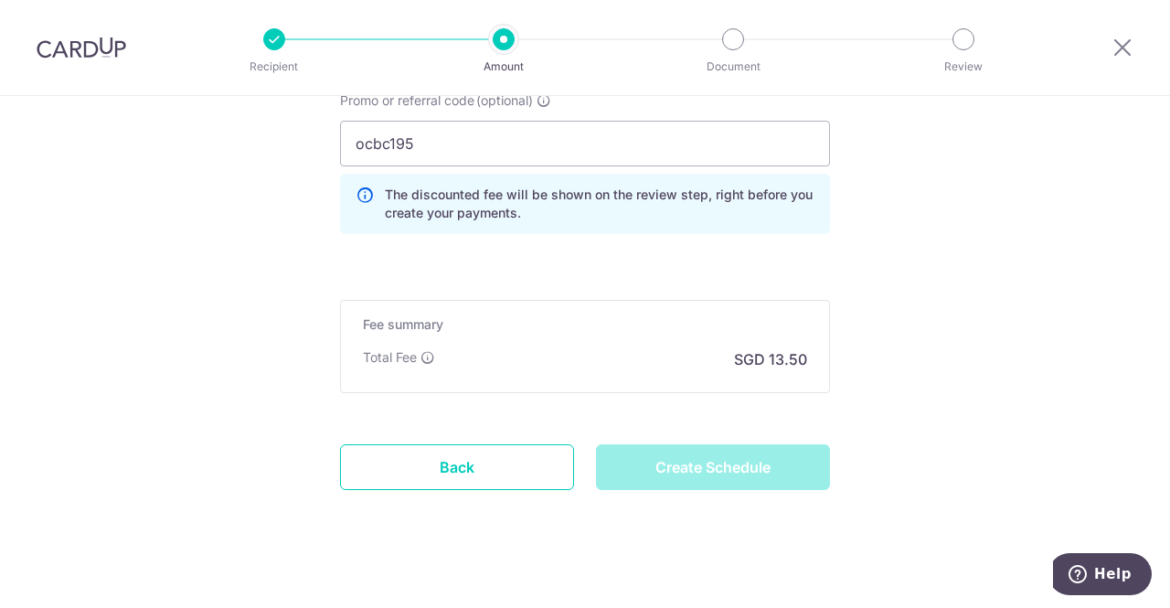
type input "Create Schedule"
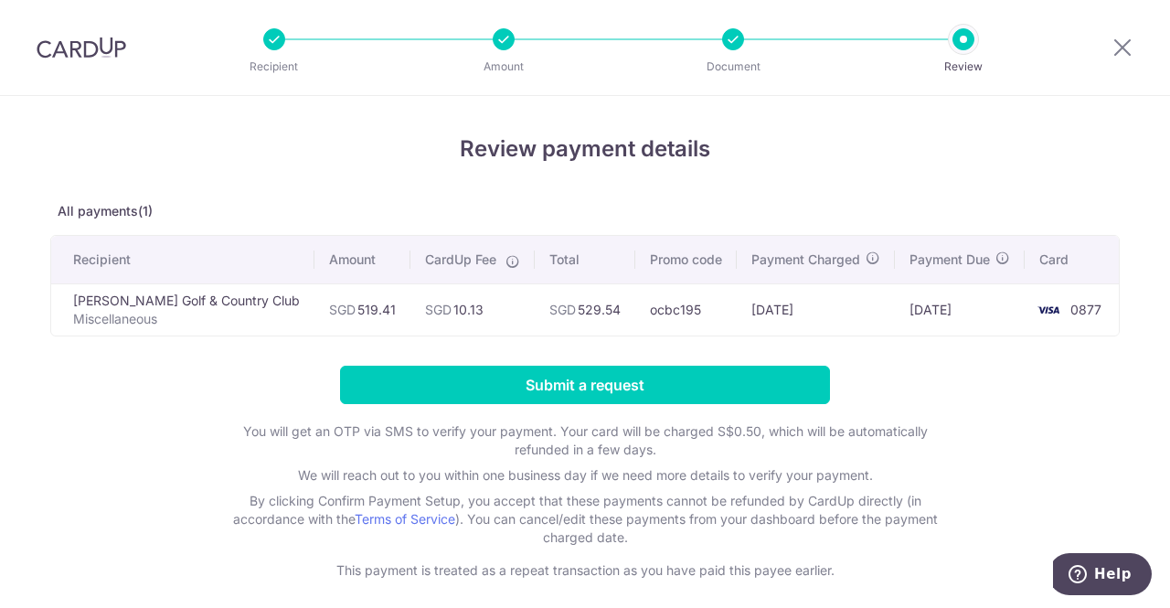
click at [314, 297] on td "SGD 519.41" at bounding box center [362, 309] width 96 height 52
click at [484, 312] on td "SGD 10.13" at bounding box center [472, 309] width 124 height 52
click at [1119, 37] on icon at bounding box center [1123, 47] width 22 height 23
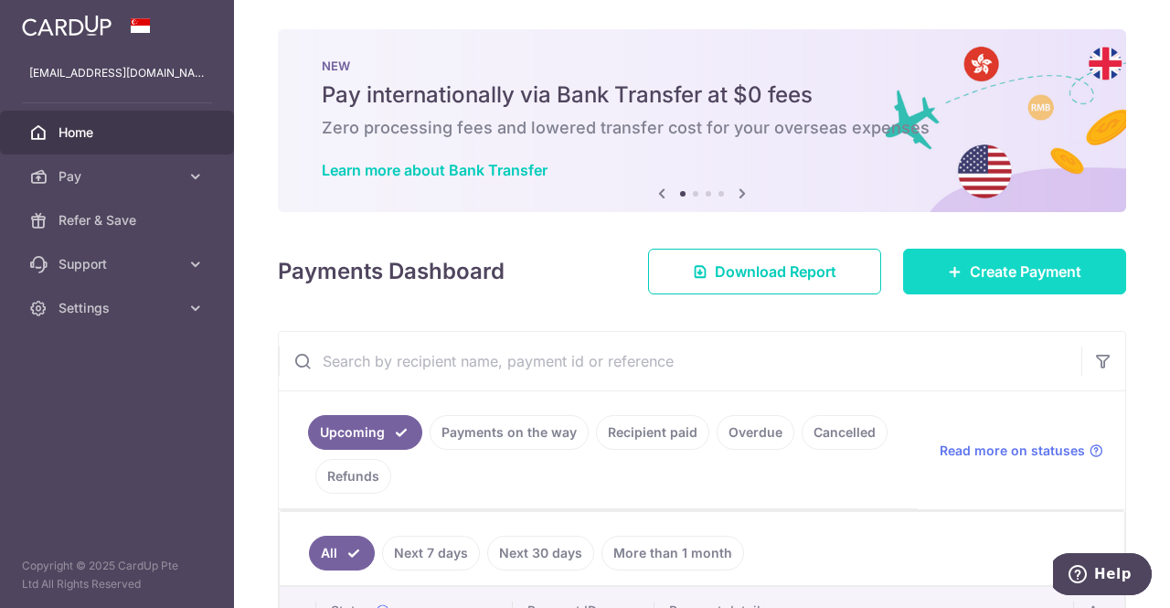
click at [970, 280] on span "Create Payment" at bounding box center [1026, 272] width 112 height 22
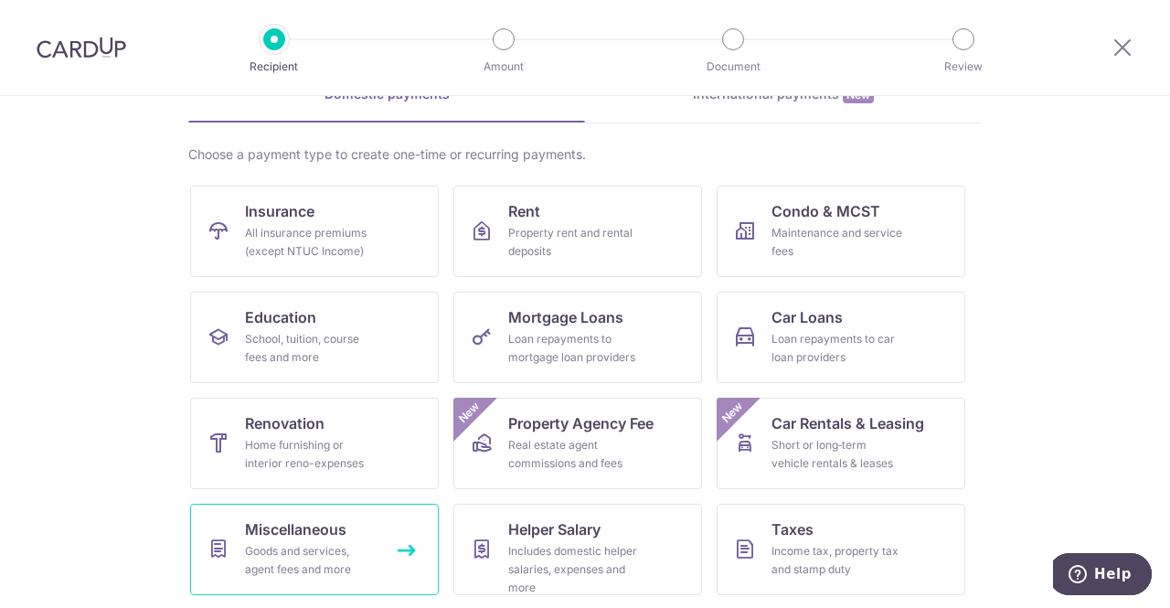
scroll to position [183, 0]
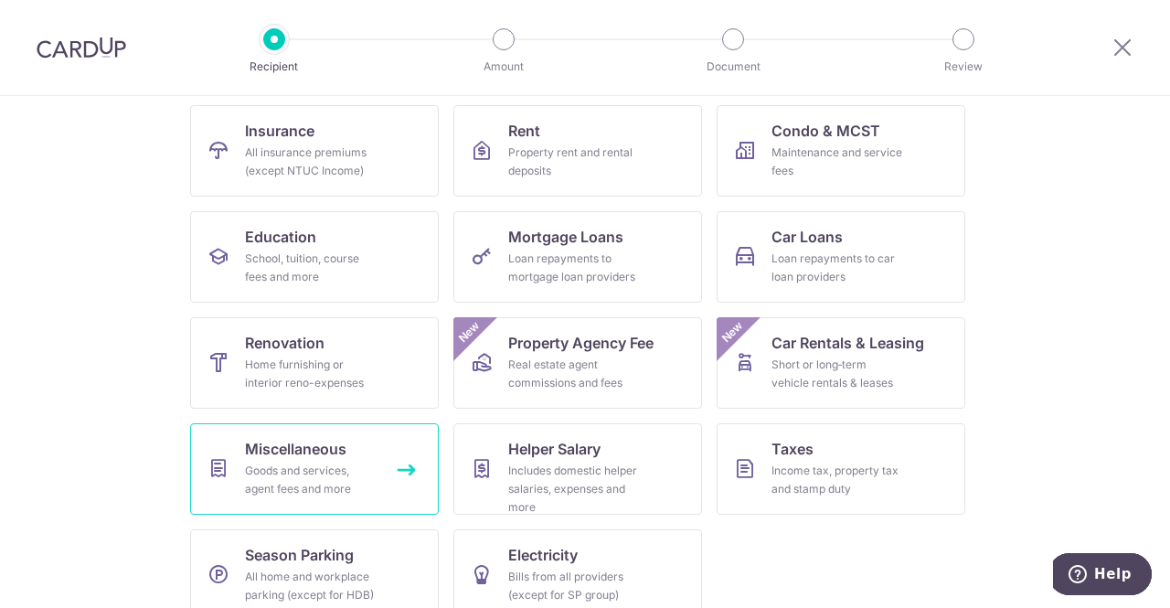
click at [298, 474] on div "Goods and services, agent fees and more" at bounding box center [311, 480] width 132 height 37
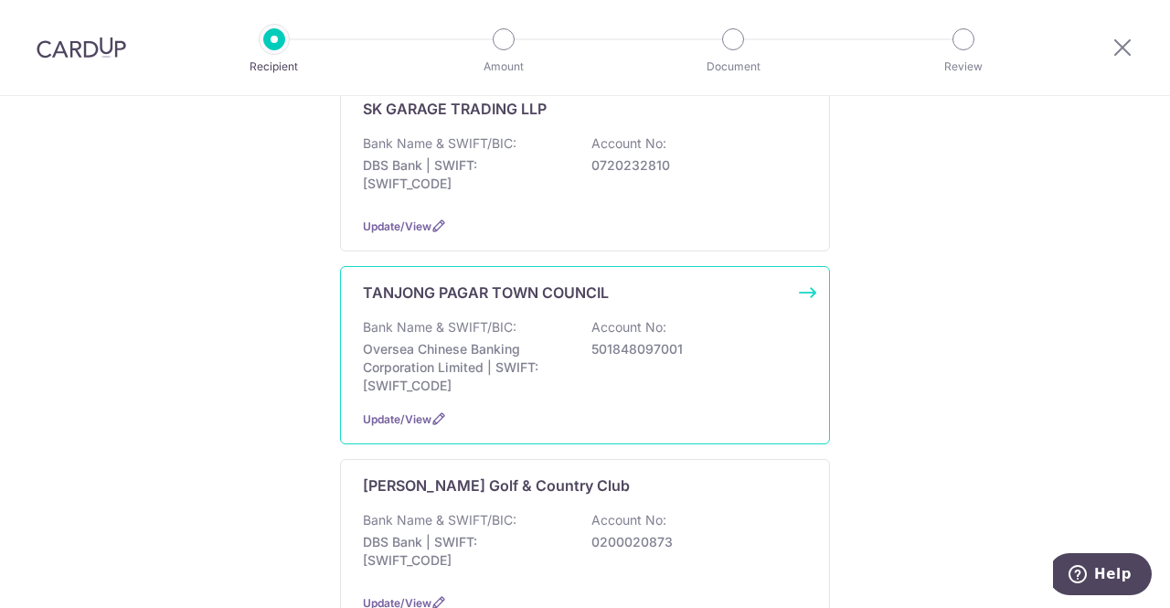
scroll to position [1006, 0]
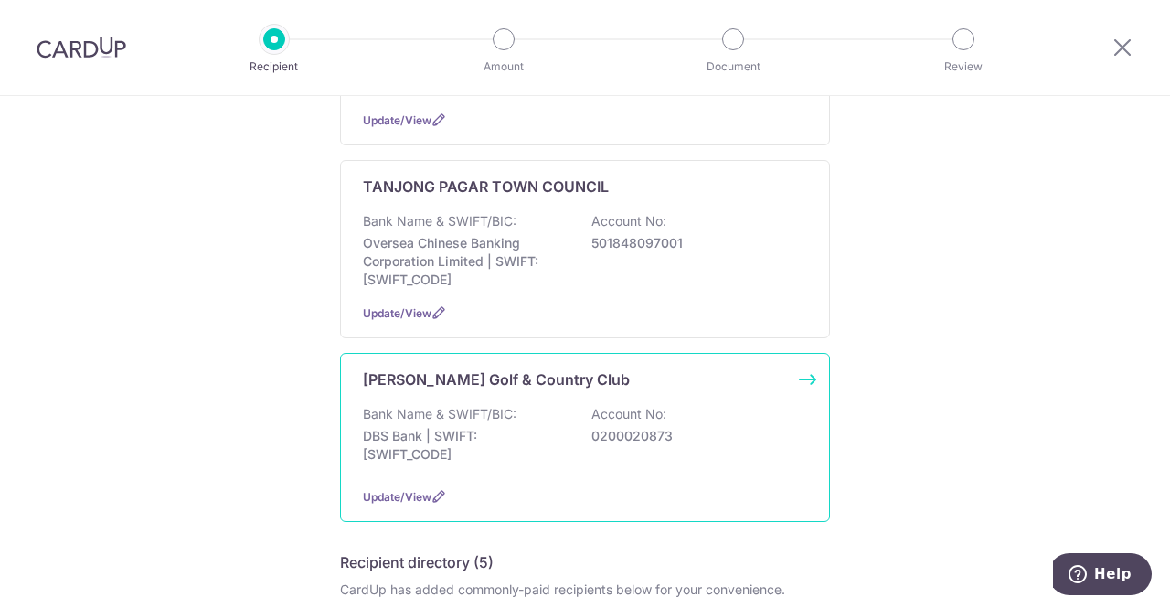
click at [457, 427] on p "DBS Bank | SWIFT: [SWIFT_CODE]" at bounding box center [465, 445] width 205 height 37
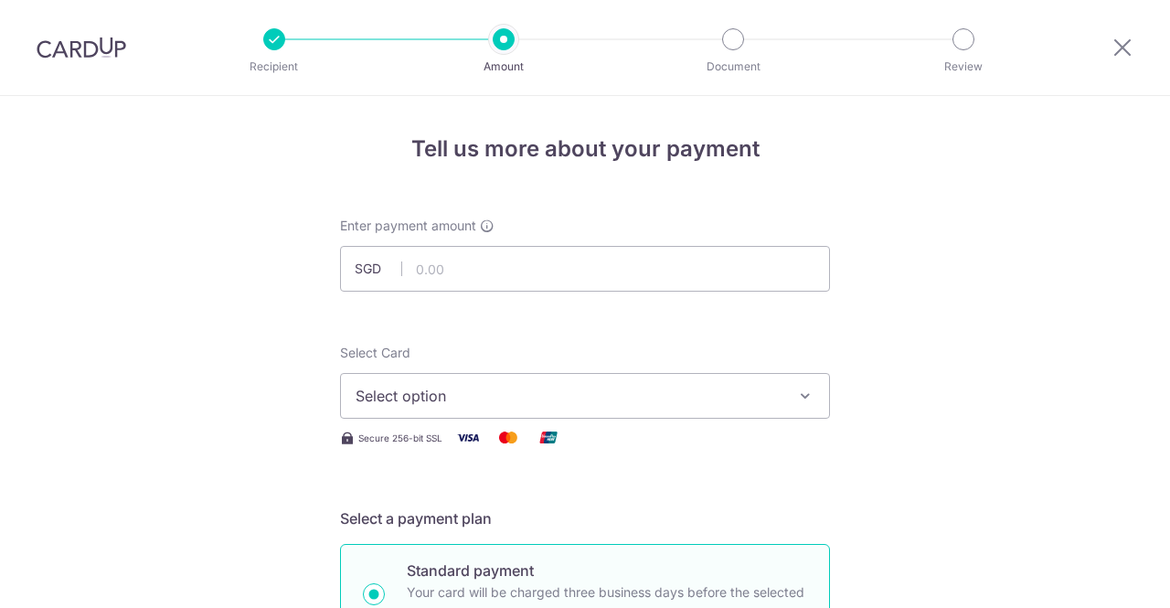
click at [495, 275] on input "text" at bounding box center [585, 269] width 490 height 46
click at [570, 275] on input "text" at bounding box center [585, 269] width 490 height 46
type input "519.41"
click at [773, 402] on span "Select option" at bounding box center [569, 396] width 426 height 22
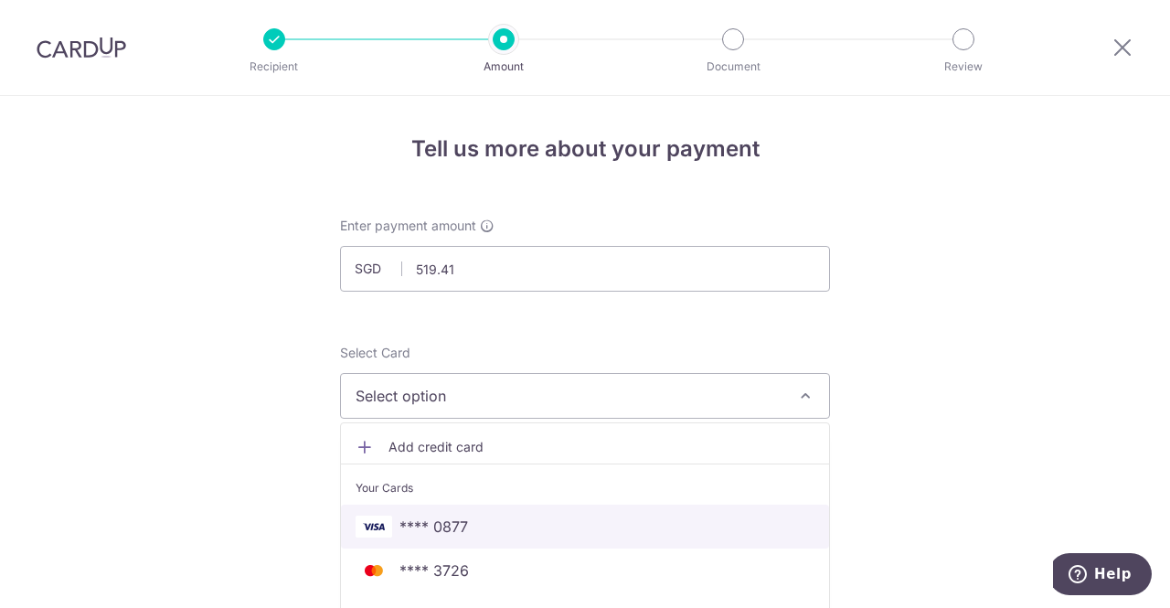
click at [475, 529] on span "**** 0877" at bounding box center [585, 527] width 459 height 22
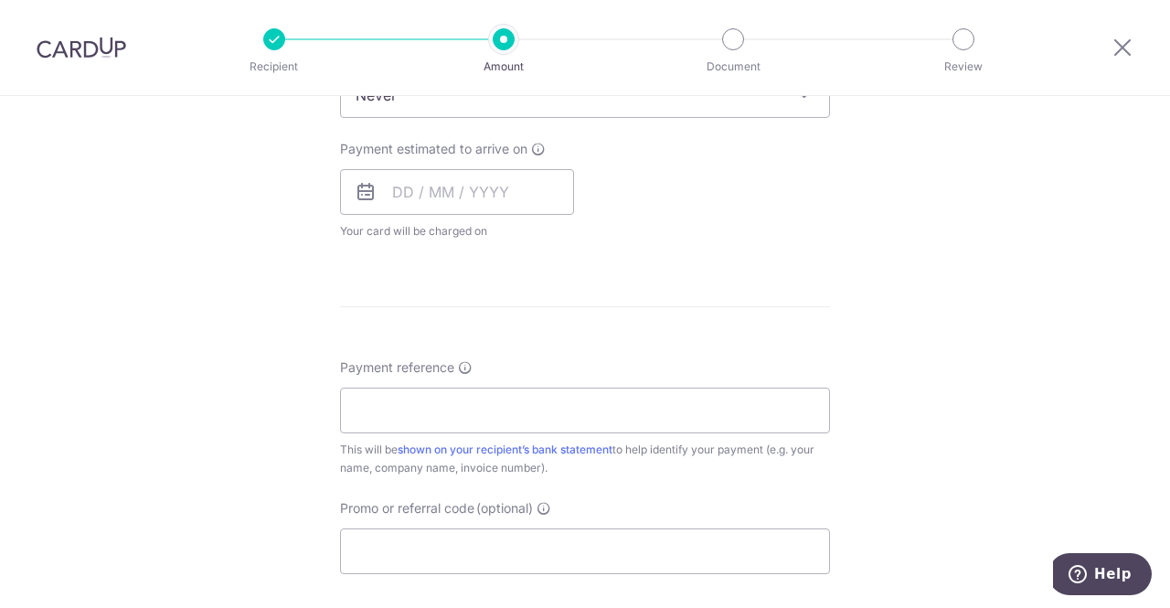
scroll to position [549, 0]
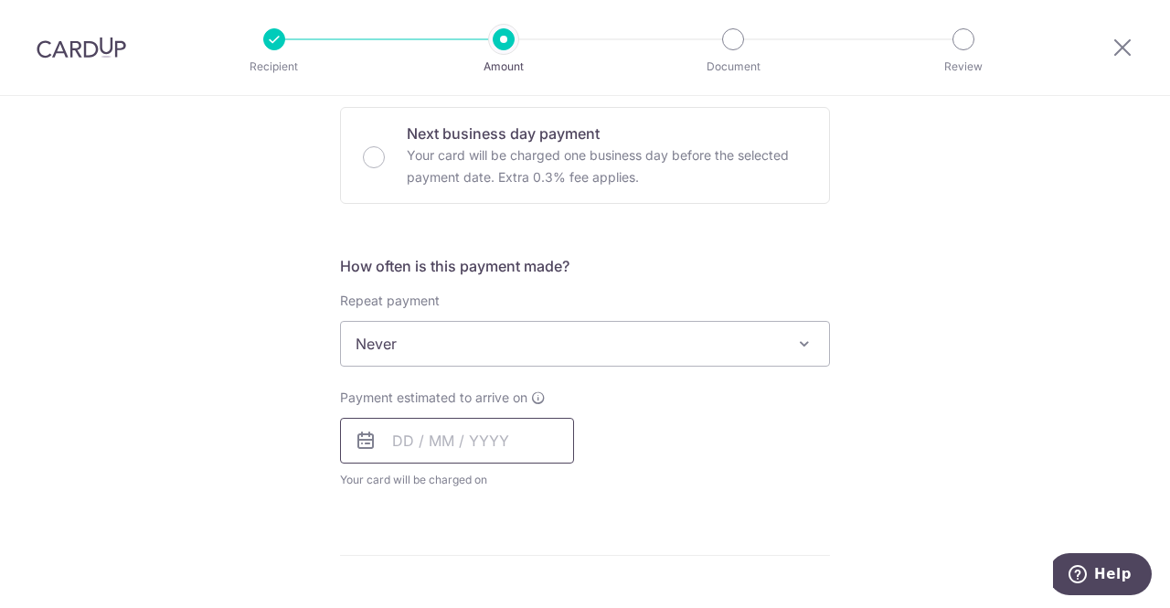
click at [417, 422] on input "text" at bounding box center [457, 441] width 234 height 46
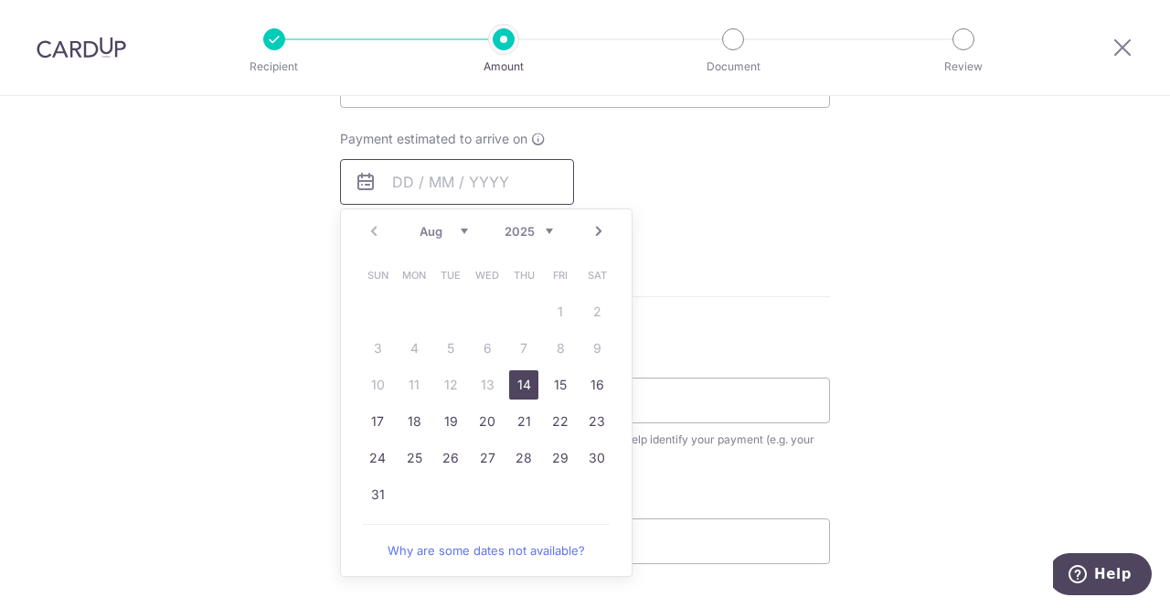
scroll to position [823, 0]
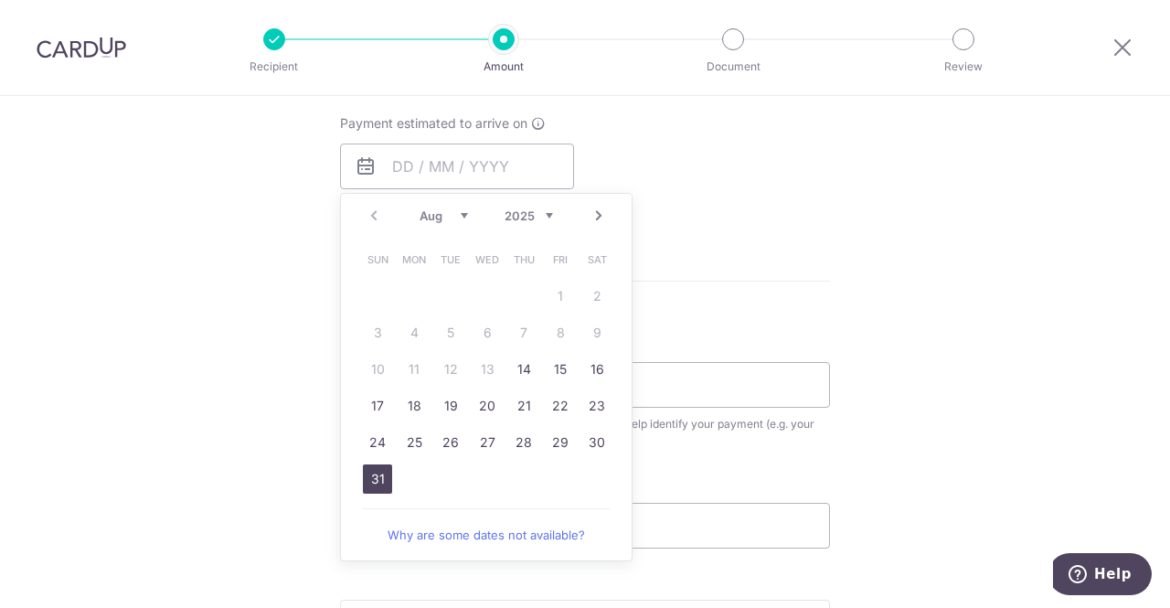
drag, startPoint x: 377, startPoint y: 476, endPoint x: 867, endPoint y: 397, distance: 496.4
click at [377, 476] on link "31" at bounding box center [377, 478] width 29 height 29
type input "[DATE]"
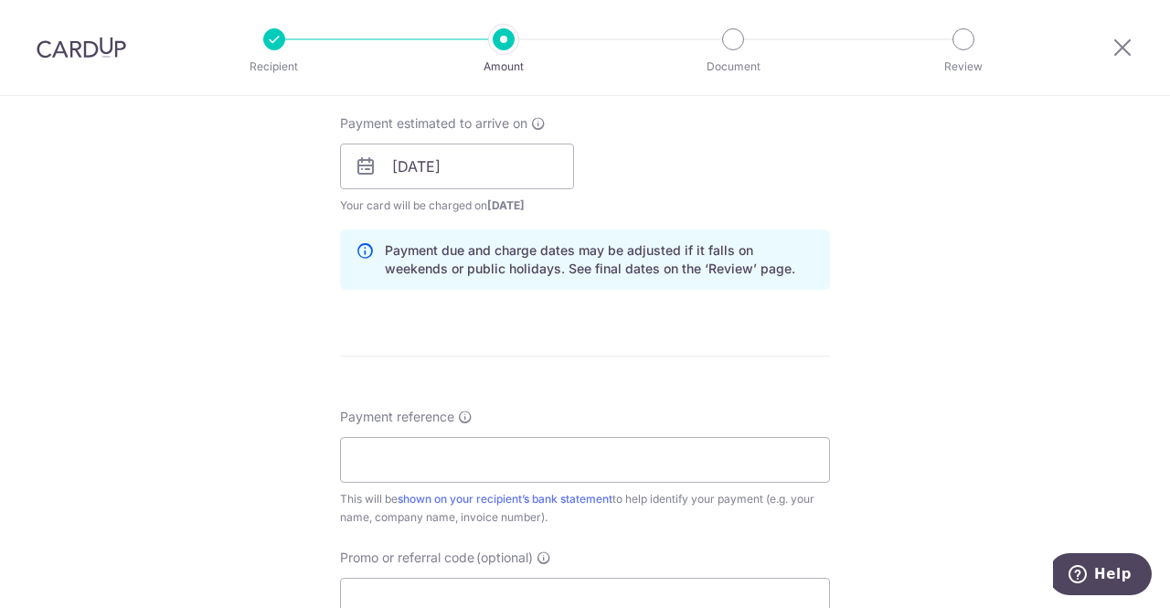
click at [877, 374] on div "Tell us more about your payment Enter payment amount SGD 519.41 519.41 Select C…" at bounding box center [585, 137] width 1170 height 1729
click at [498, 451] on input "Payment reference" at bounding box center [585, 460] width 490 height 46
type input "GT6280"
click at [897, 410] on div "Tell us more about your payment Enter payment amount SGD 519.41 519.41 Select C…" at bounding box center [585, 137] width 1170 height 1729
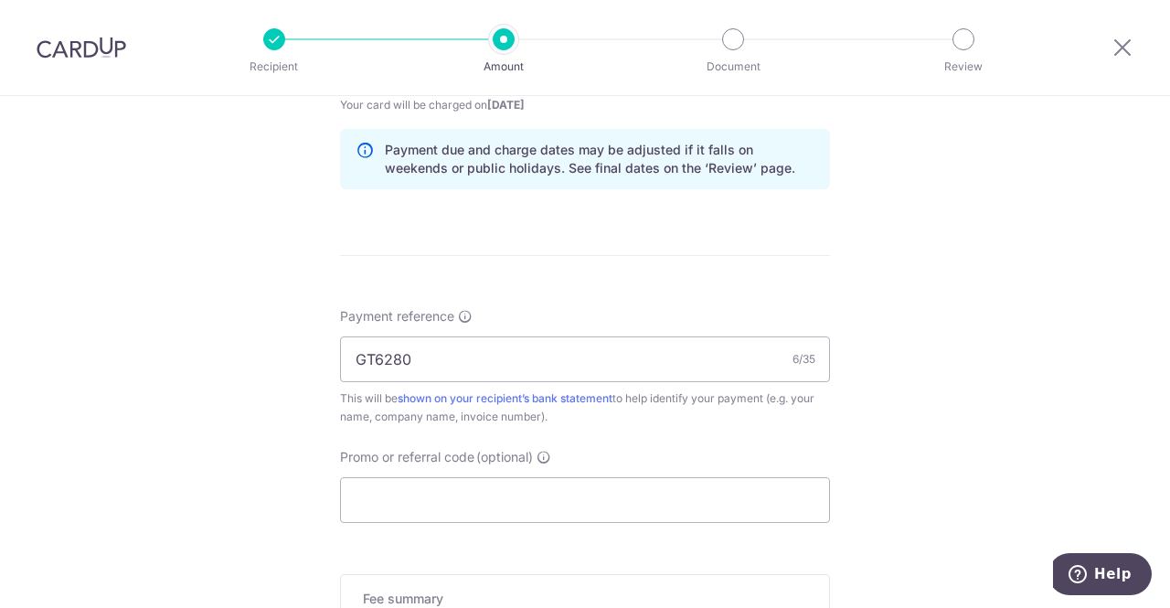
scroll to position [1097, 0]
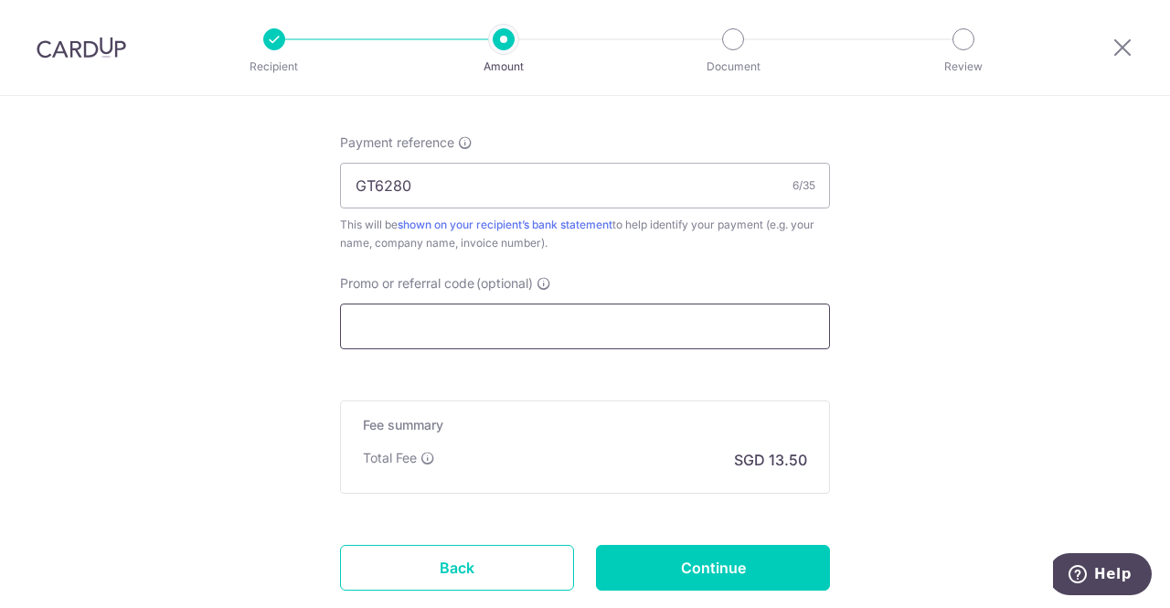
click at [568, 321] on input "Promo or referral code (optional)" at bounding box center [585, 327] width 490 height 46
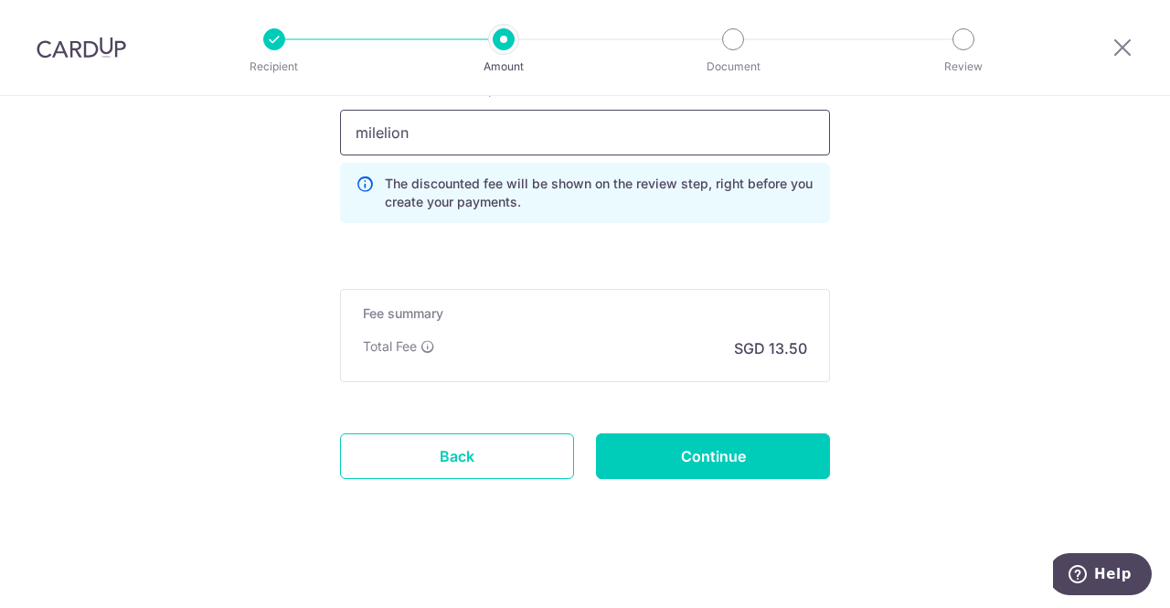
scroll to position [1294, 0]
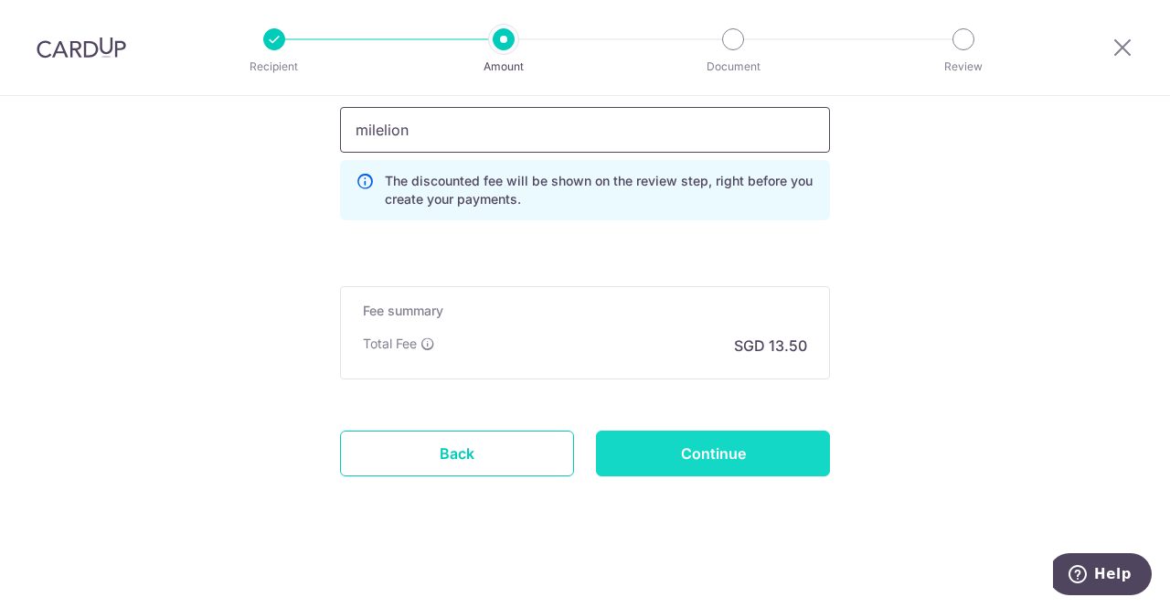
type input "milelion"
click at [707, 453] on input "Continue" at bounding box center [713, 454] width 234 height 46
type input "Create Schedule"
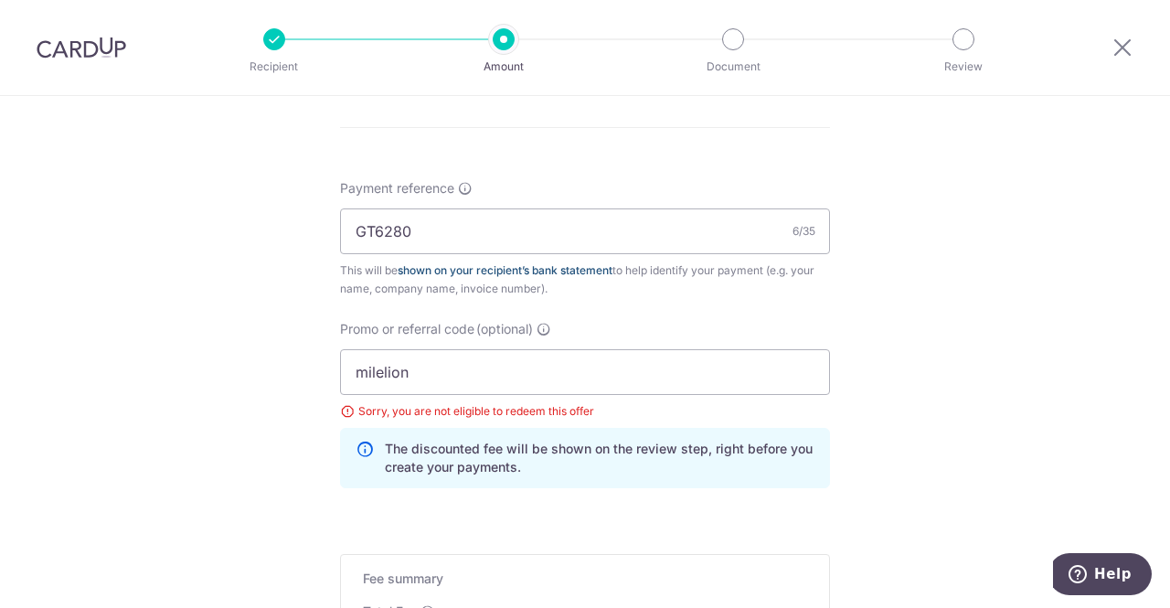
scroll to position [1045, 0]
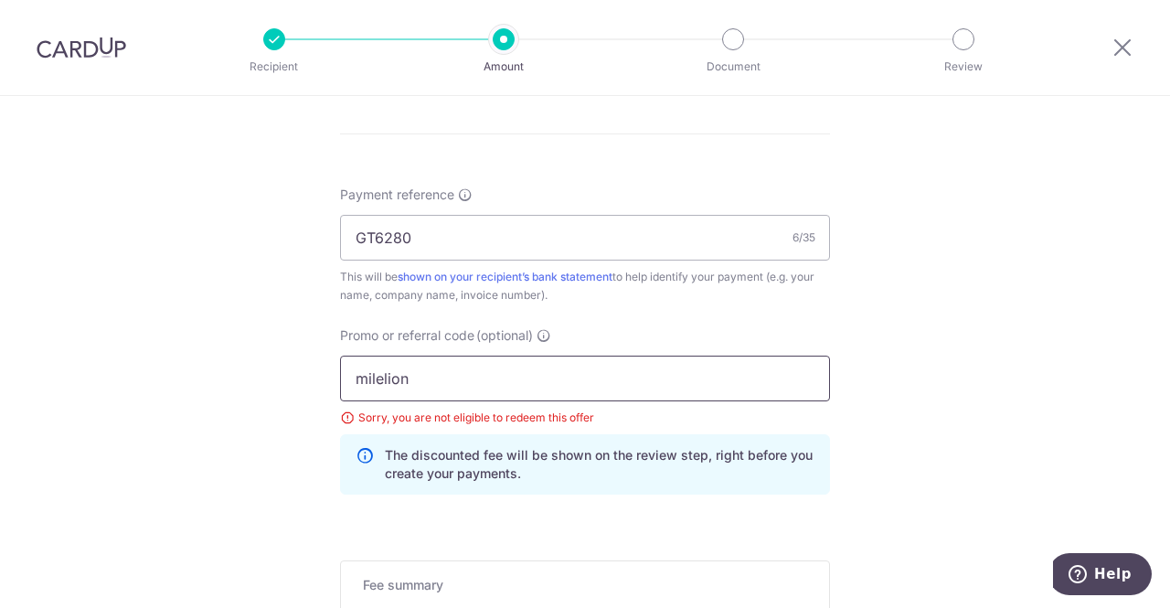
drag, startPoint x: 452, startPoint y: 376, endPoint x: 142, endPoint y: 402, distance: 311.1
type input "ocbc195"
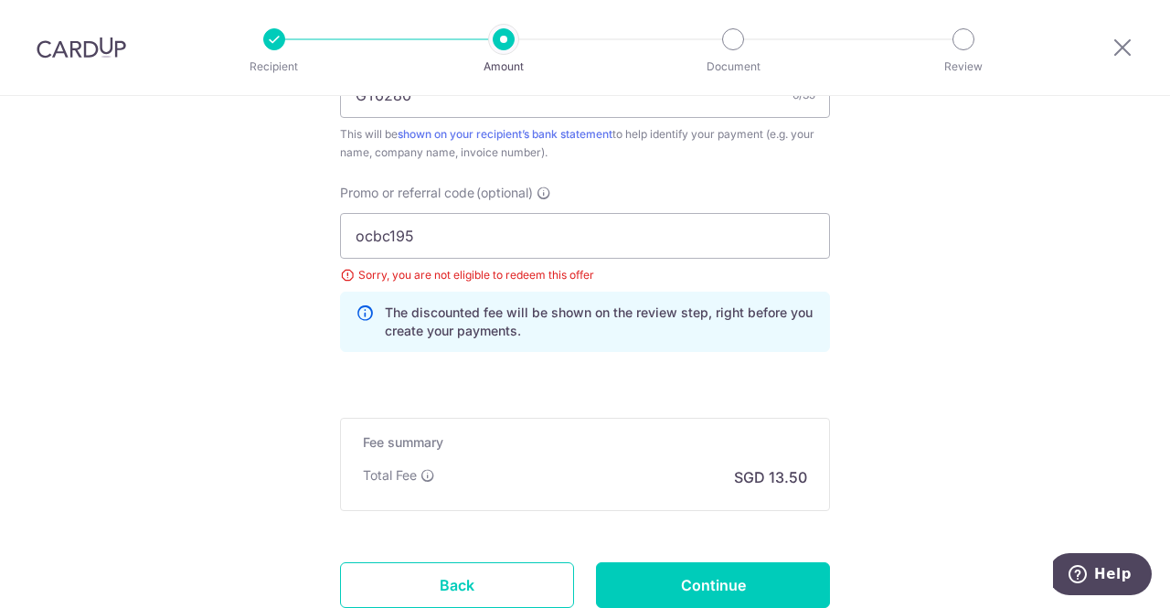
scroll to position [1319, 0]
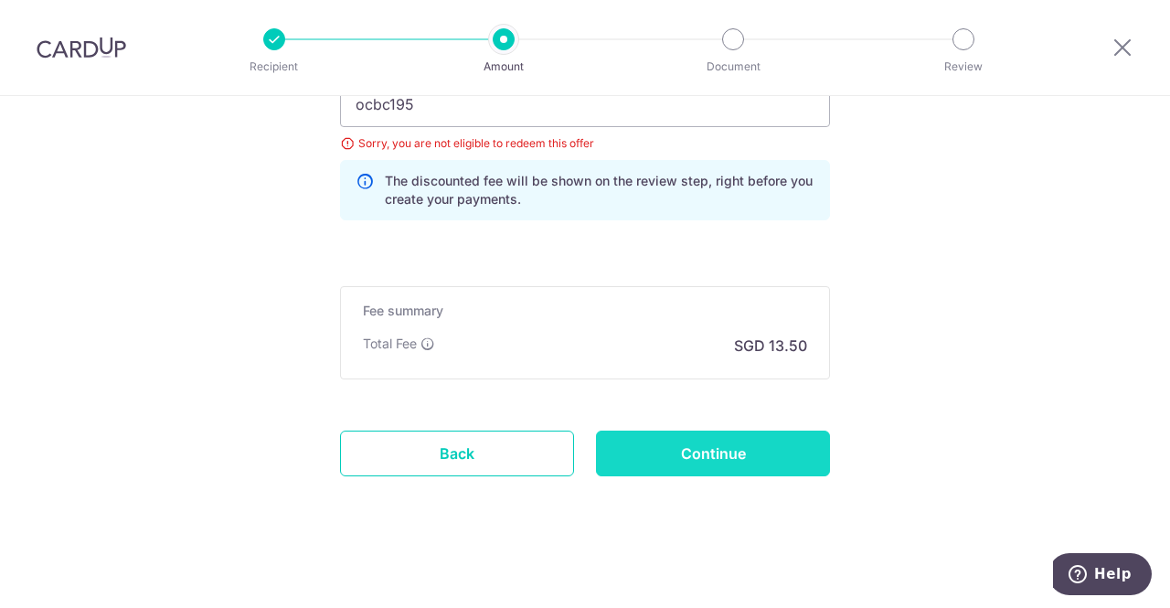
click at [680, 441] on input "Continue" at bounding box center [713, 454] width 234 height 46
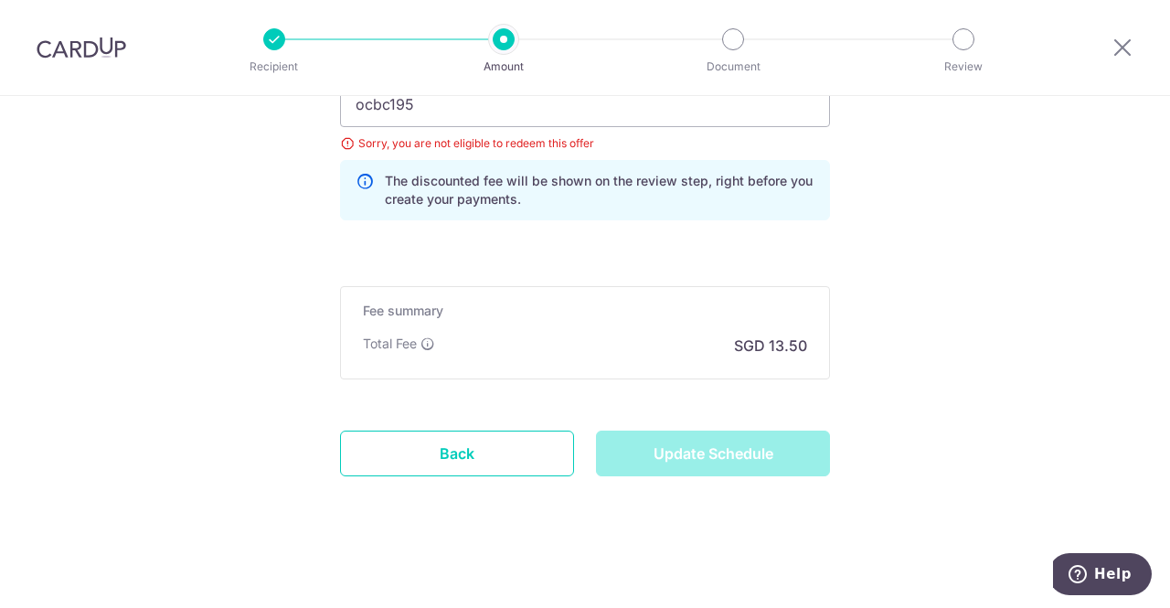
type input "Update Schedule"
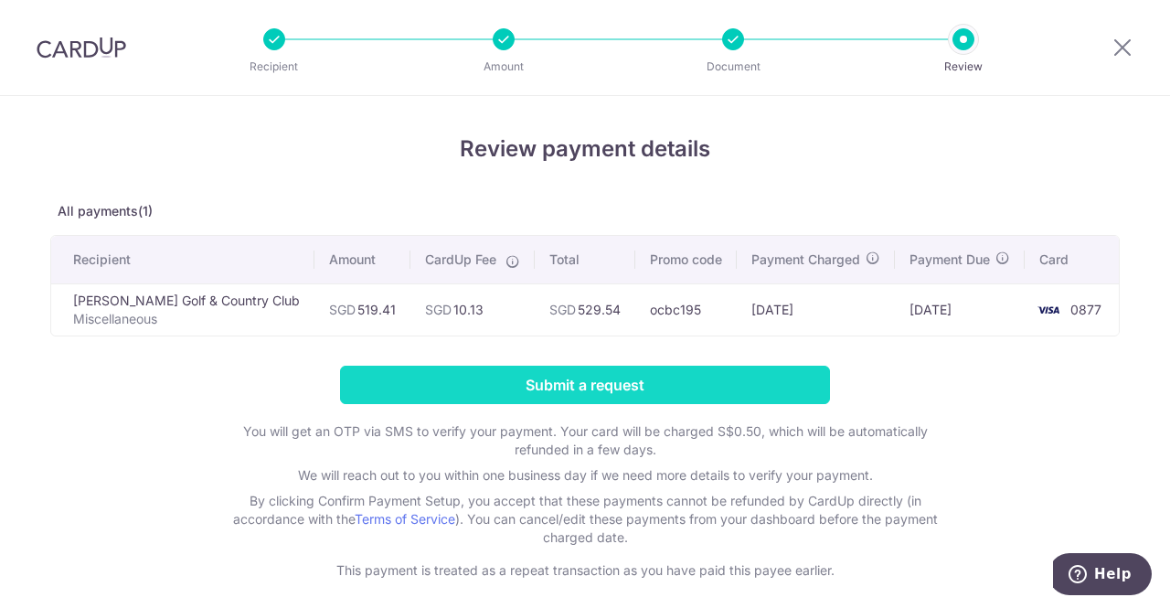
click at [525, 386] on input "Submit a request" at bounding box center [585, 385] width 490 height 38
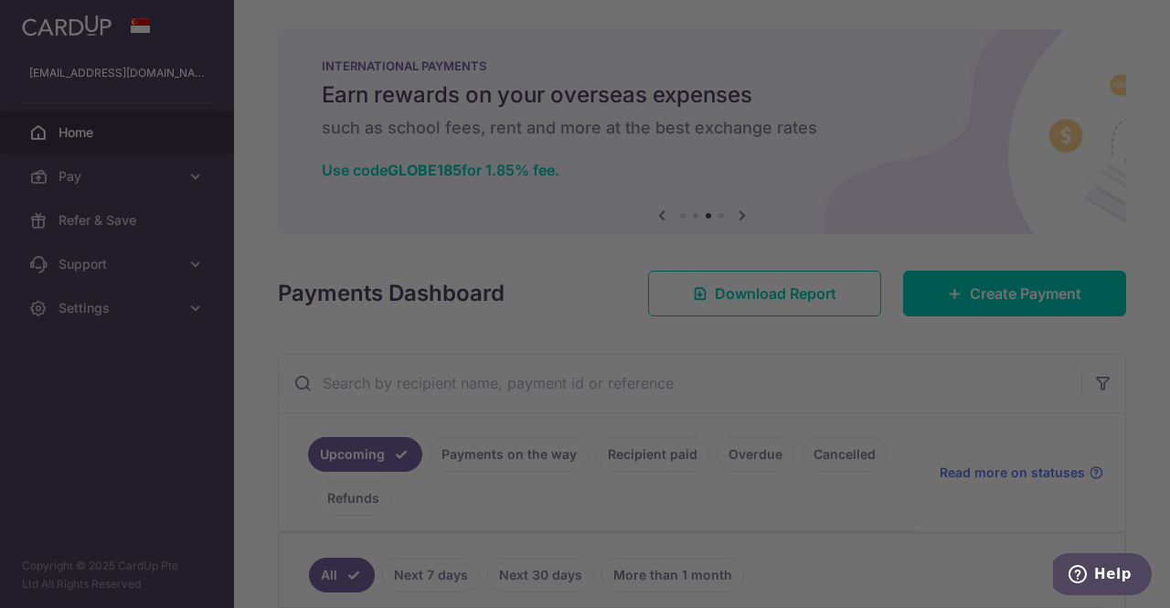
click at [912, 152] on div at bounding box center [591, 307] width 1182 height 614
